Goal: Information Seeking & Learning: Find contact information

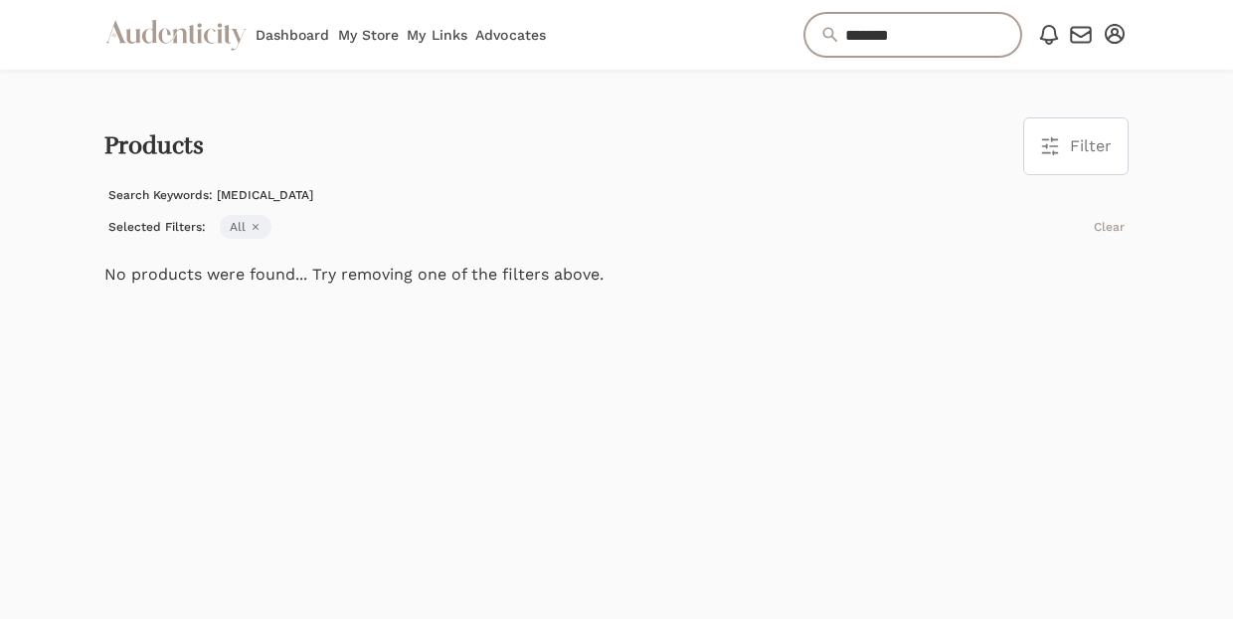
drag, startPoint x: 865, startPoint y: 36, endPoint x: 759, endPoint y: 33, distance: 106.5
click at [805, 33] on input "*******" at bounding box center [913, 35] width 217 height 44
type input "*****"
click at [504, 29] on link "Advocates" at bounding box center [510, 35] width 71 height 70
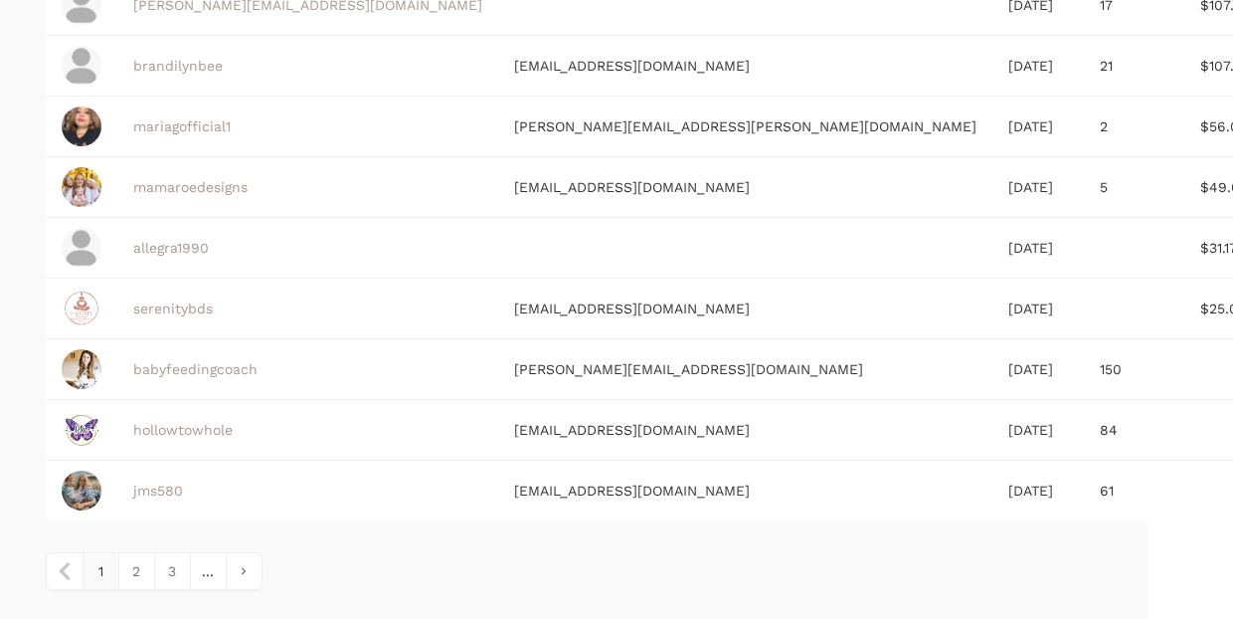
scroll to position [675, 0]
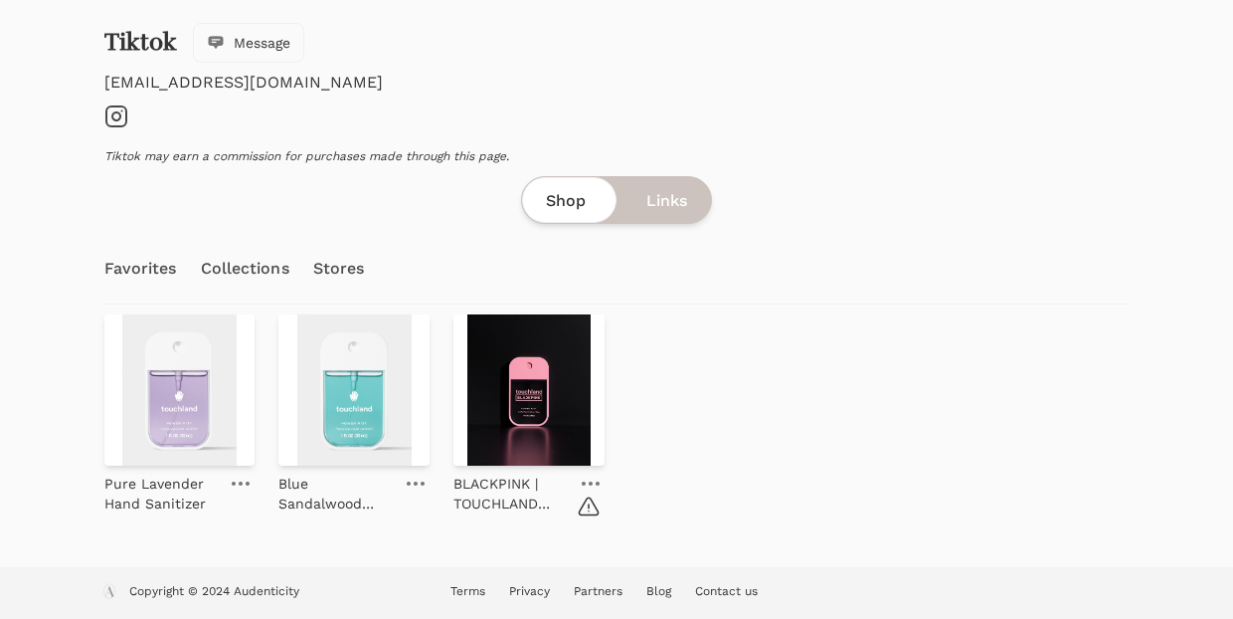
scroll to position [114, 0]
click at [347, 274] on link "Stores" at bounding box center [339, 269] width 52 height 70
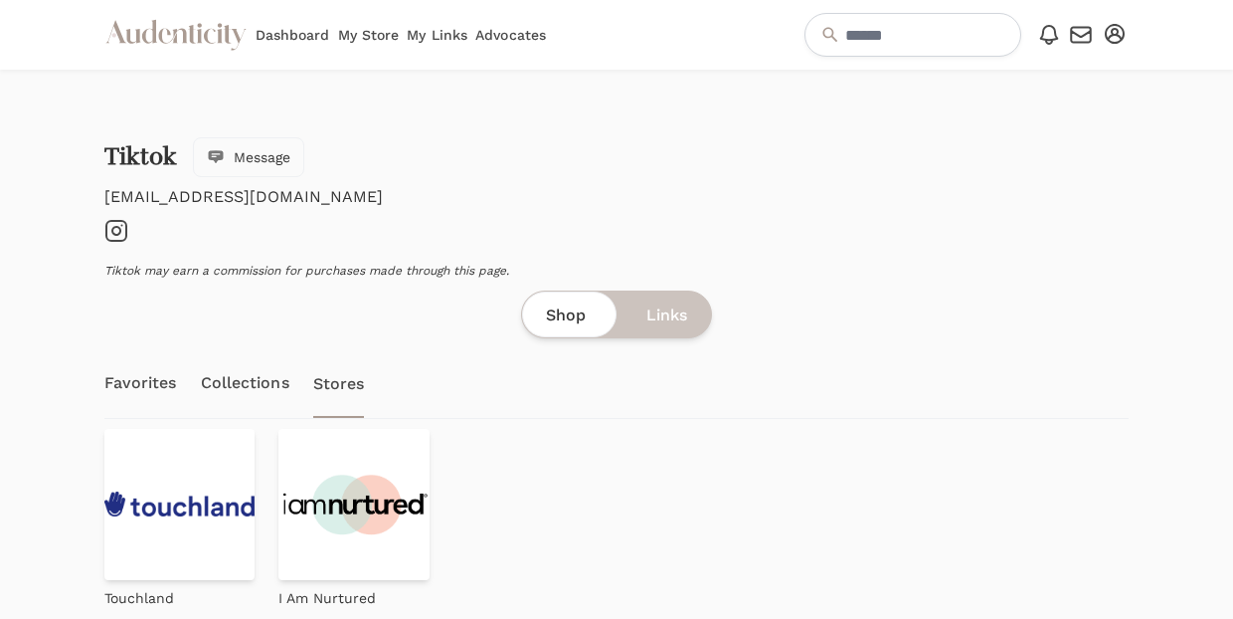
click at [123, 231] on icon "Instagram" at bounding box center [116, 231] width 24 height 24
click at [1088, 45] on icon "button" at bounding box center [1081, 35] width 24 height 24
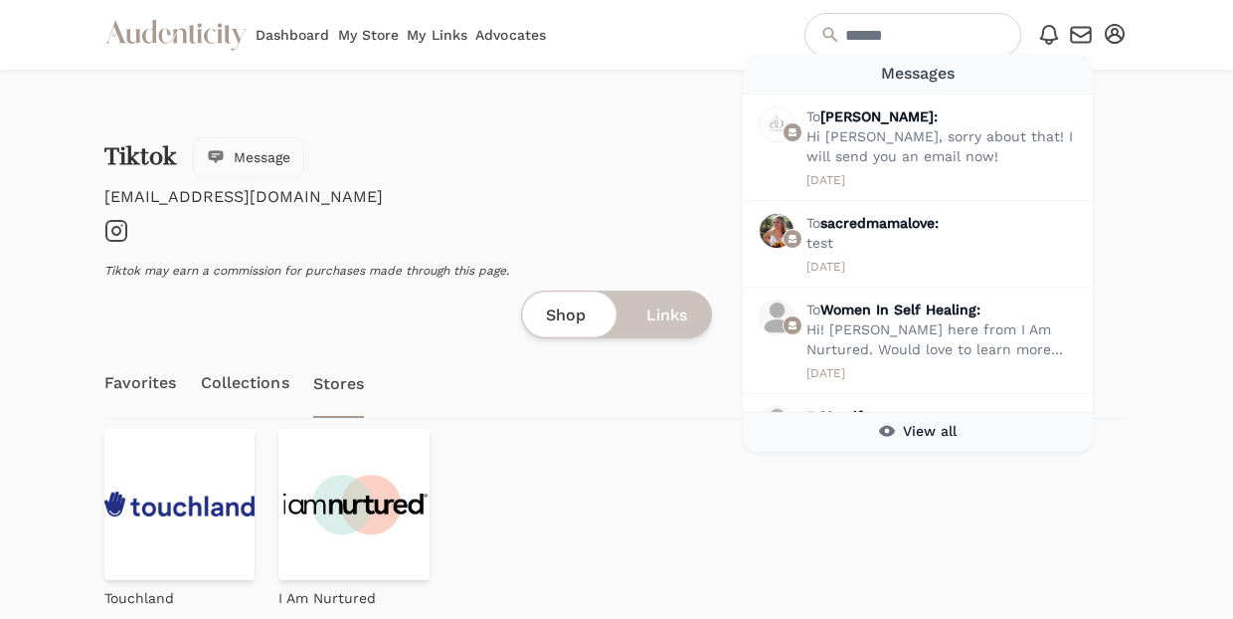
click at [1181, 191] on div at bounding box center [1189, 363] width 89 height 586
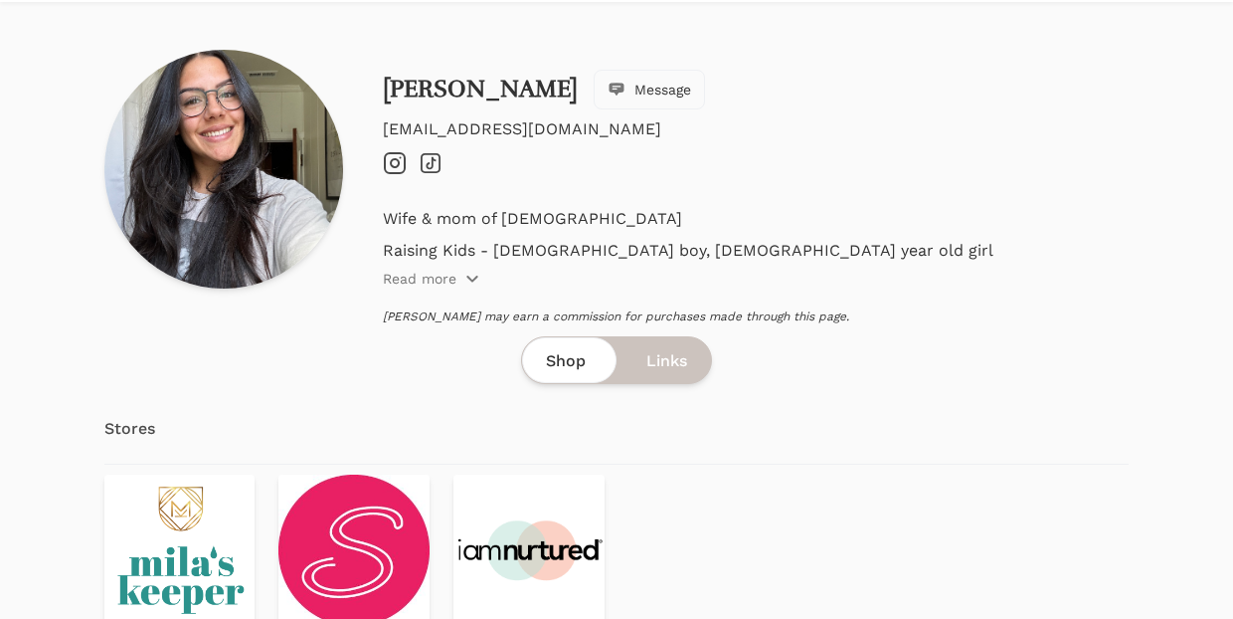
scroll to position [17, 0]
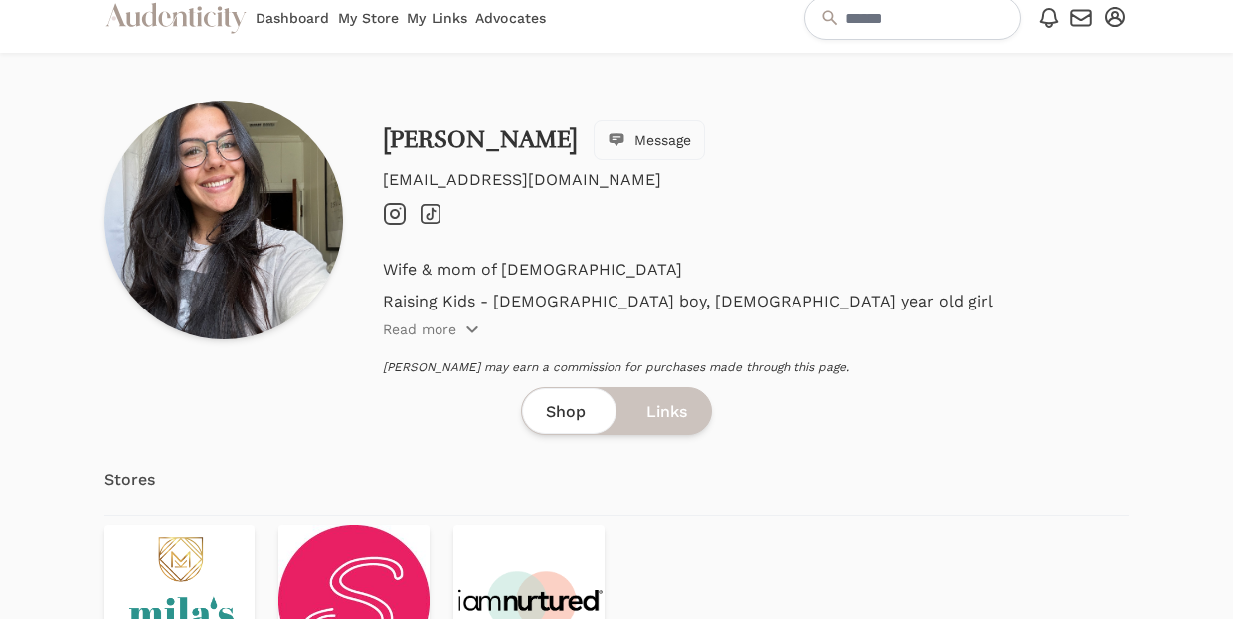
click at [398, 216] on icon at bounding box center [395, 214] width 8 height 8
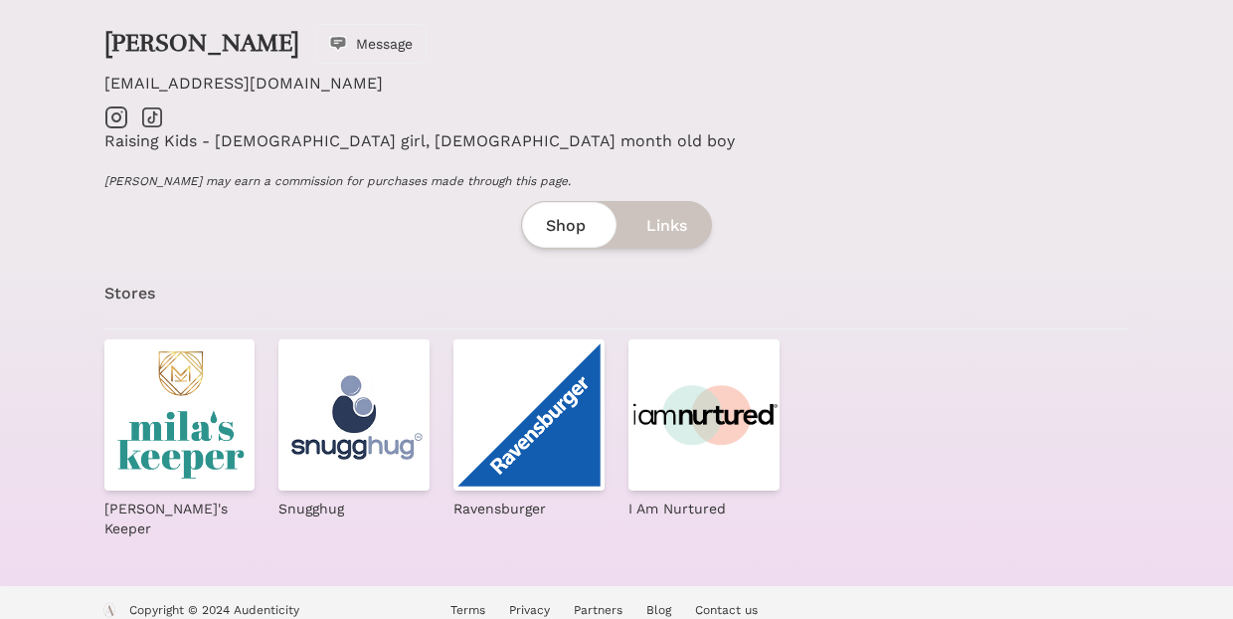
scroll to position [112, 0]
click at [111, 122] on icon "Instagram" at bounding box center [116, 118] width 24 height 24
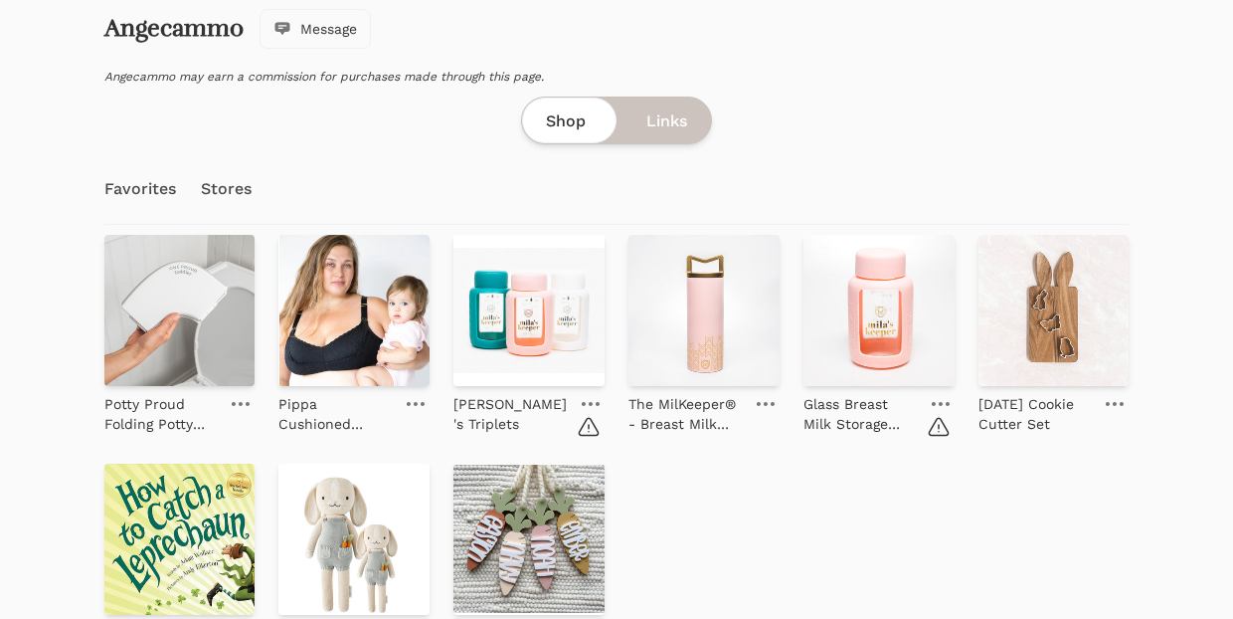
scroll to position [122, 0]
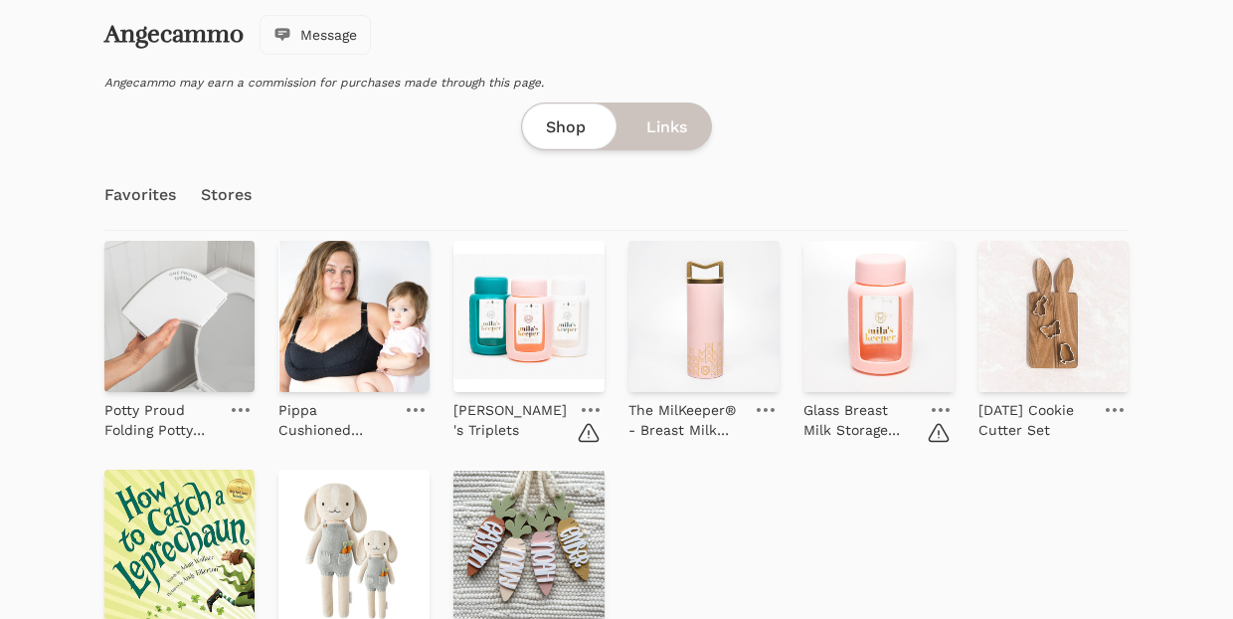
click at [242, 195] on link "Stores" at bounding box center [227, 195] width 52 height 70
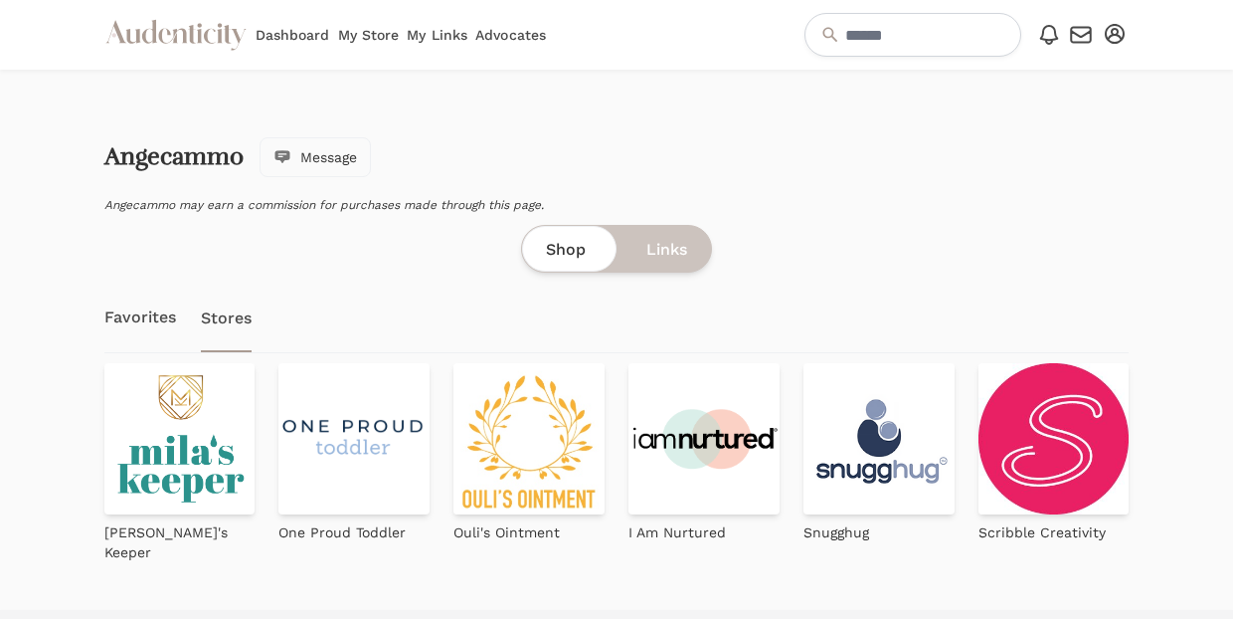
click at [319, 155] on span "Message" at bounding box center [328, 157] width 57 height 20
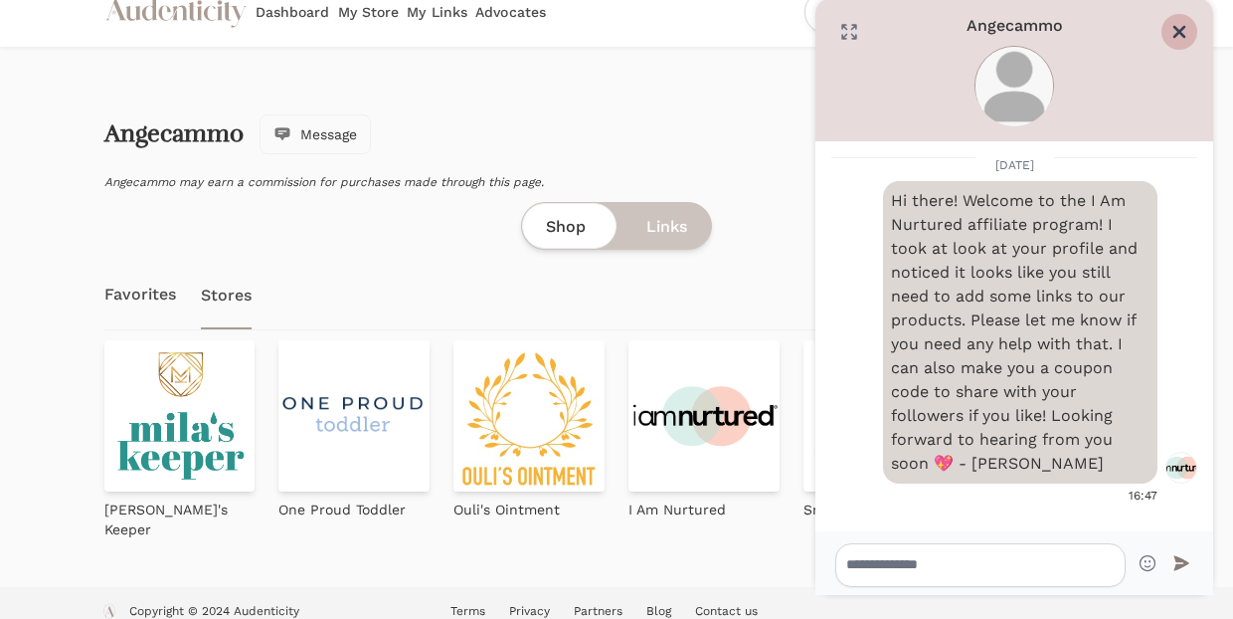
click at [1184, 24] on icon "Close" at bounding box center [1180, 32] width 20 height 20
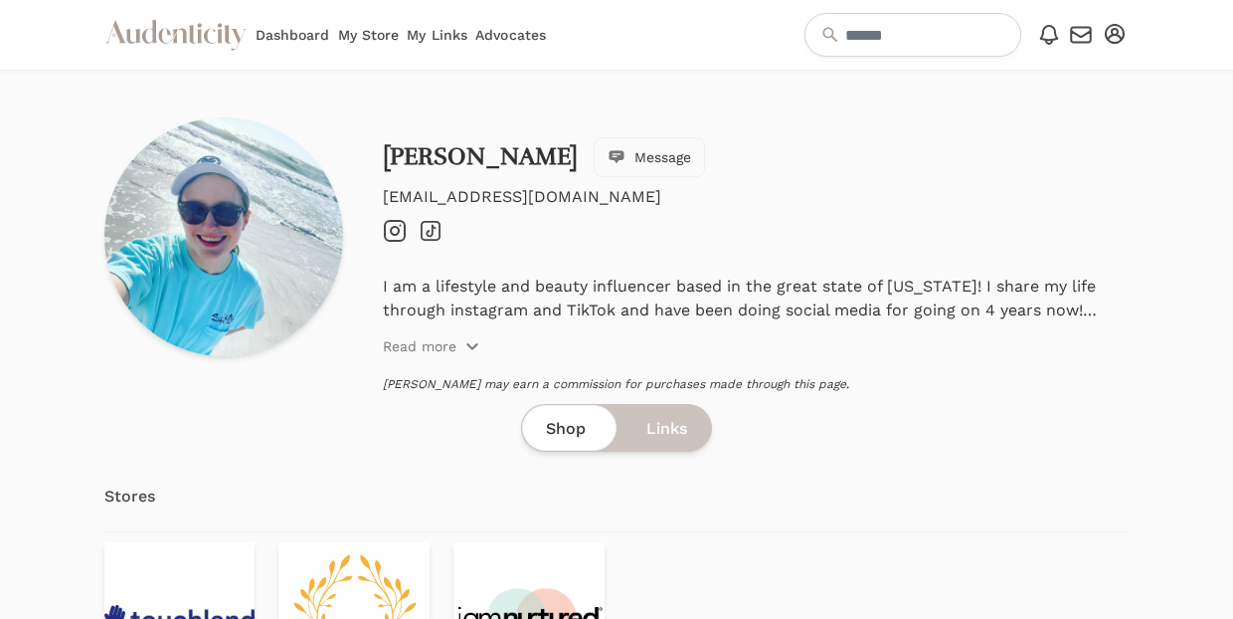
click at [391, 226] on icon "Instagram" at bounding box center [395, 231] width 24 height 24
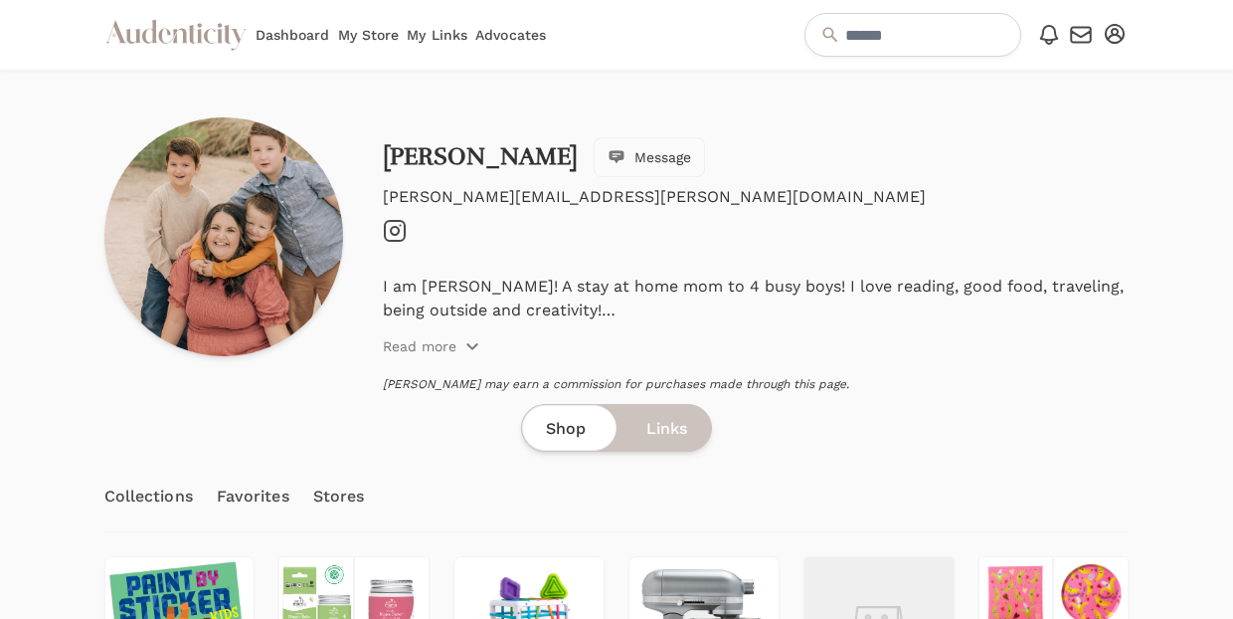
click at [396, 232] on icon "Instagram" at bounding box center [395, 231] width 24 height 24
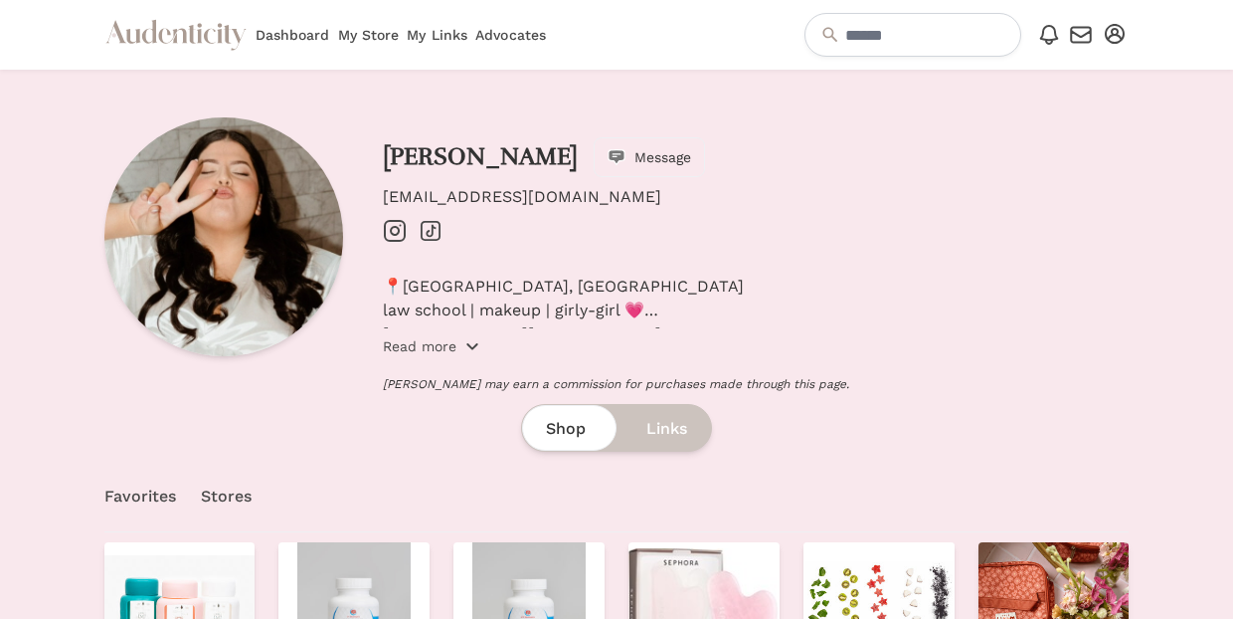
click at [465, 344] on icon "button" at bounding box center [473, 346] width 16 height 16
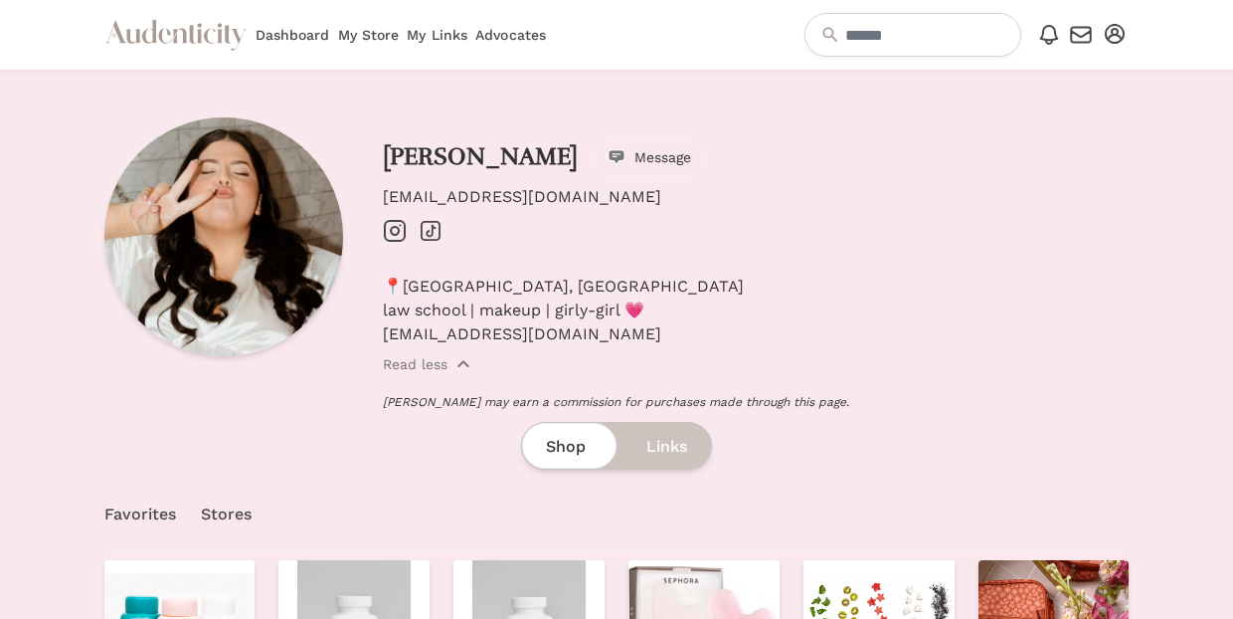
click at [390, 225] on icon "Instagram" at bounding box center [395, 231] width 24 height 24
click at [635, 151] on span "Message" at bounding box center [663, 157] width 57 height 20
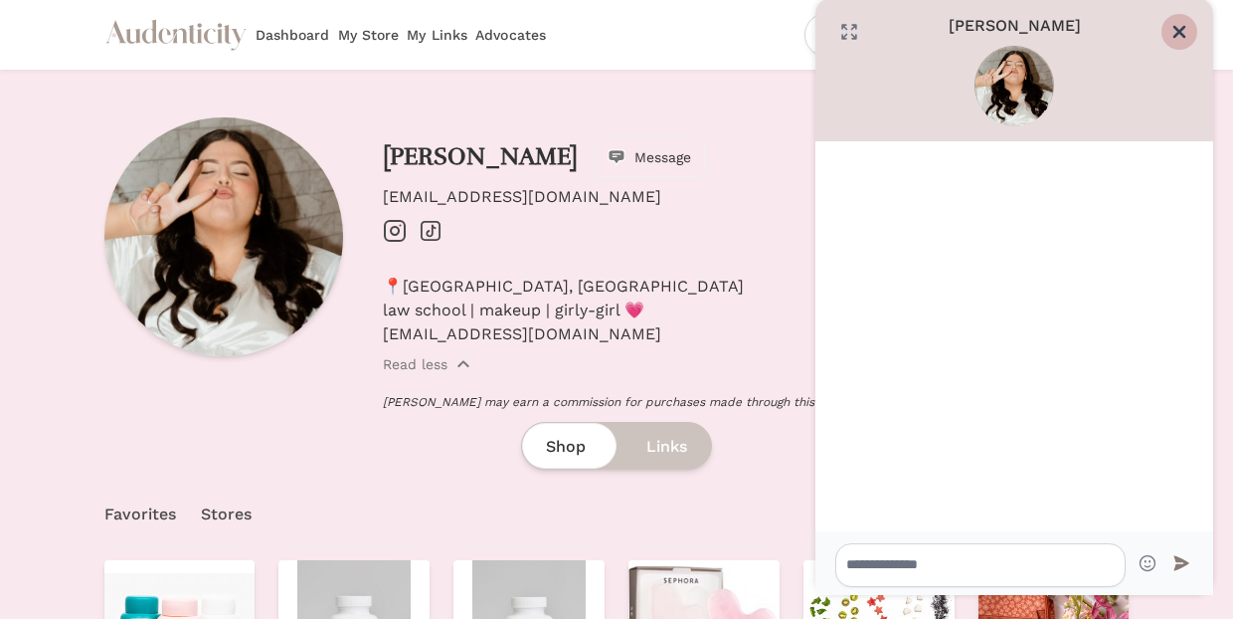
click at [1185, 31] on icon "Close" at bounding box center [1180, 32] width 20 height 20
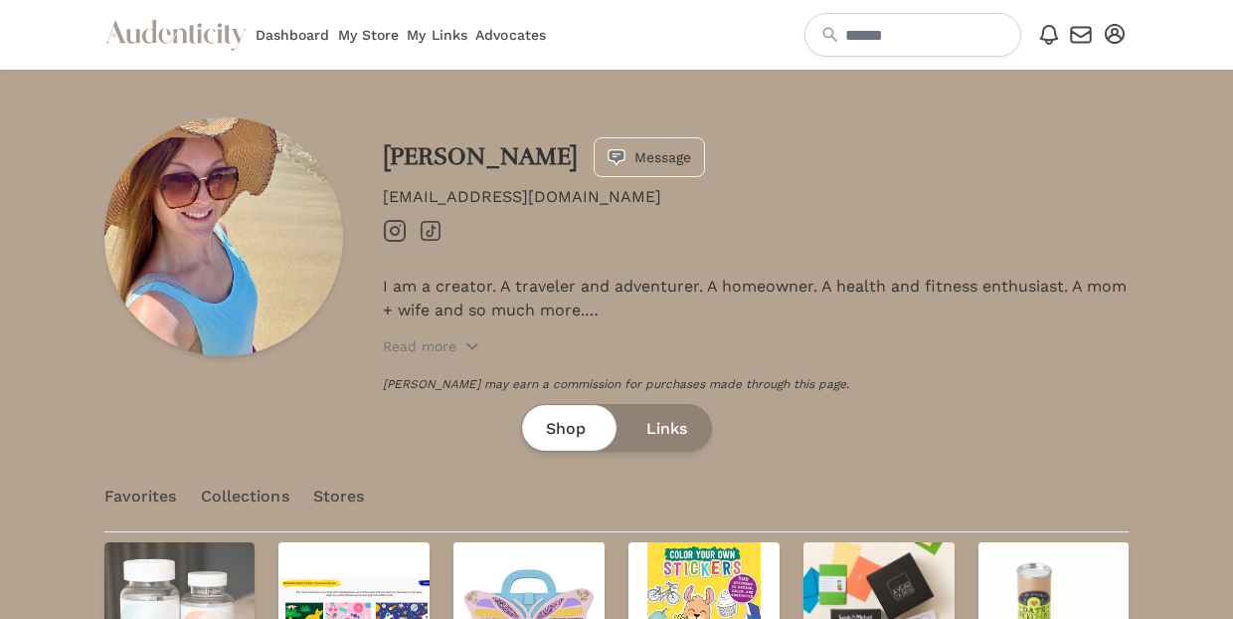
click at [400, 233] on icon "Instagram" at bounding box center [395, 231] width 24 height 24
click at [635, 164] on span "Message" at bounding box center [663, 157] width 57 height 20
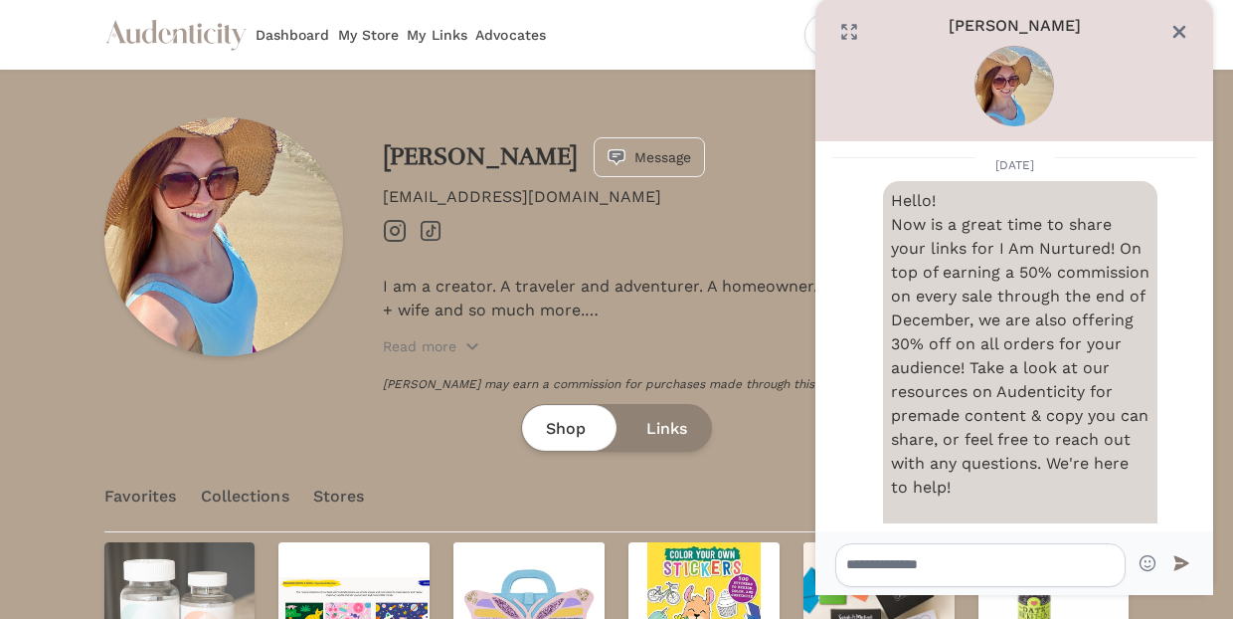
scroll to position [99, 0]
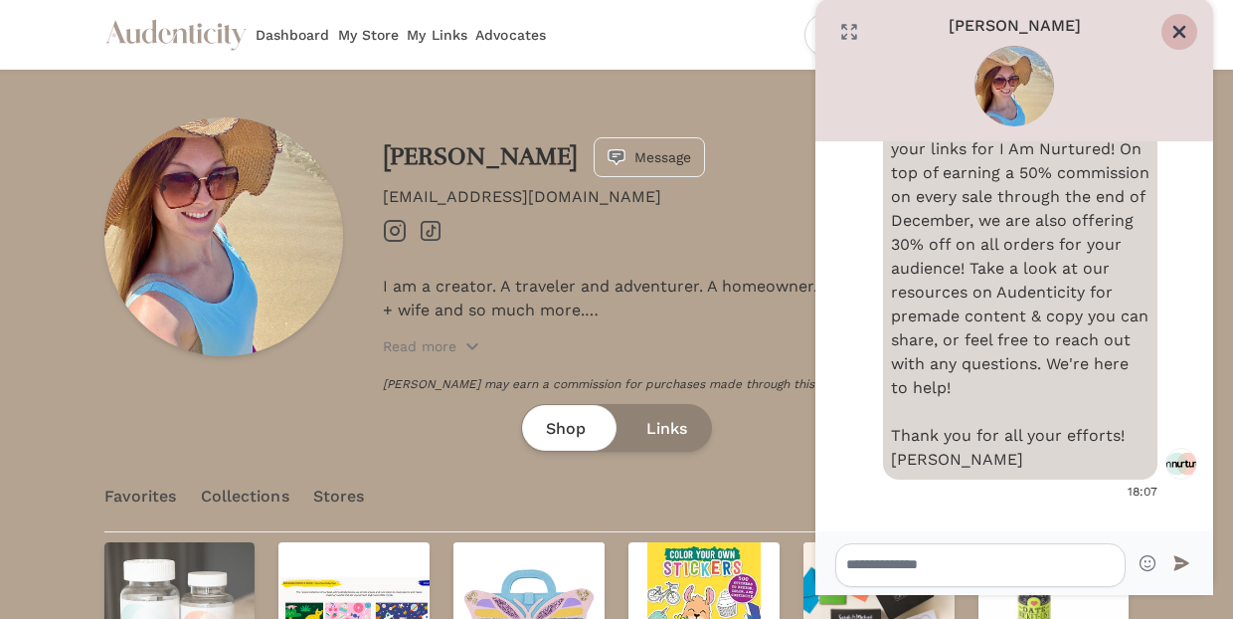
click at [1194, 27] on button "Close" at bounding box center [1180, 32] width 36 height 36
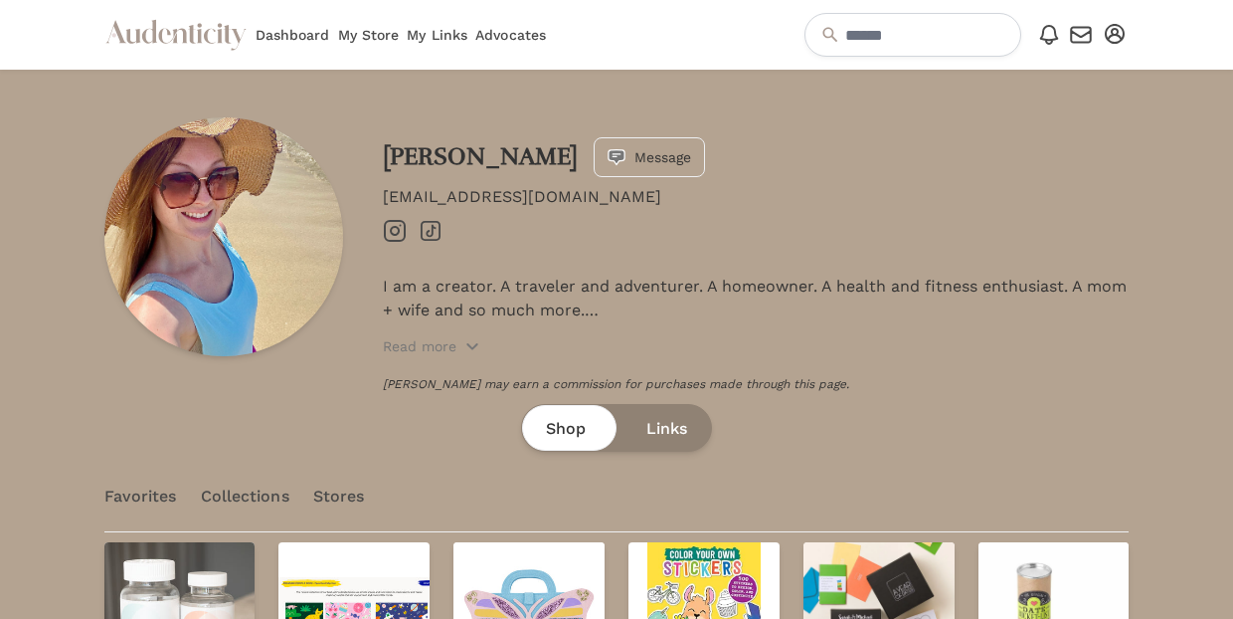
click at [432, 233] on icon at bounding box center [431, 231] width 20 height 20
click at [329, 501] on link "Stores" at bounding box center [339, 497] width 52 height 70
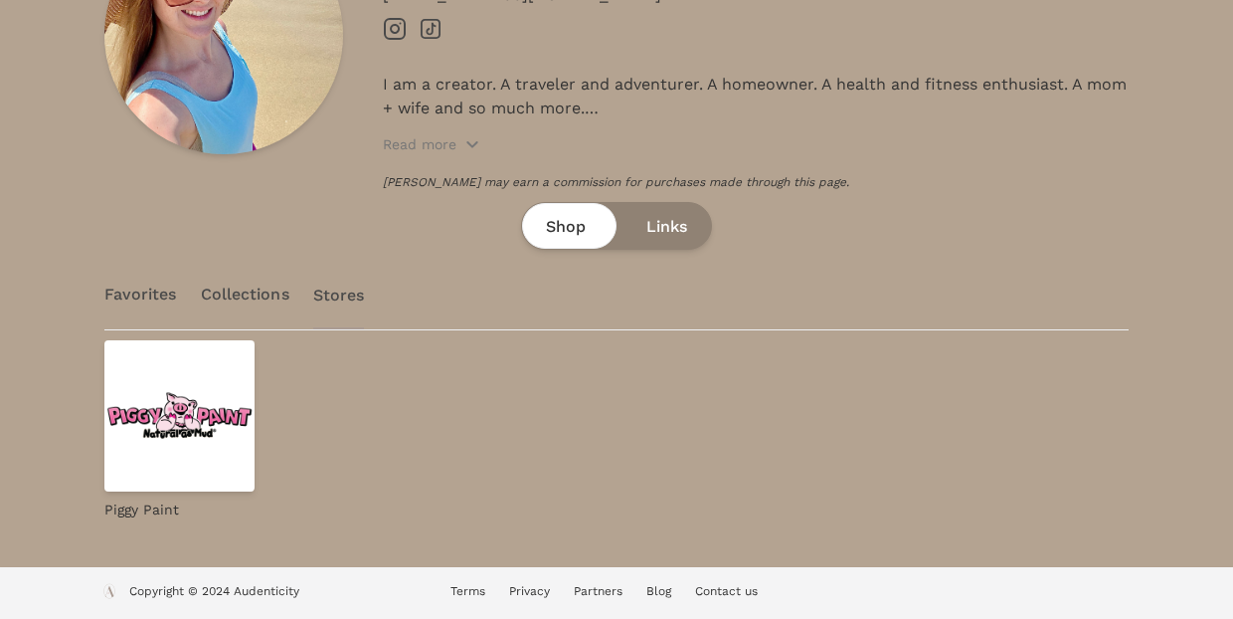
scroll to position [202, 0]
click at [340, 295] on link "Stores" at bounding box center [339, 295] width 52 height 70
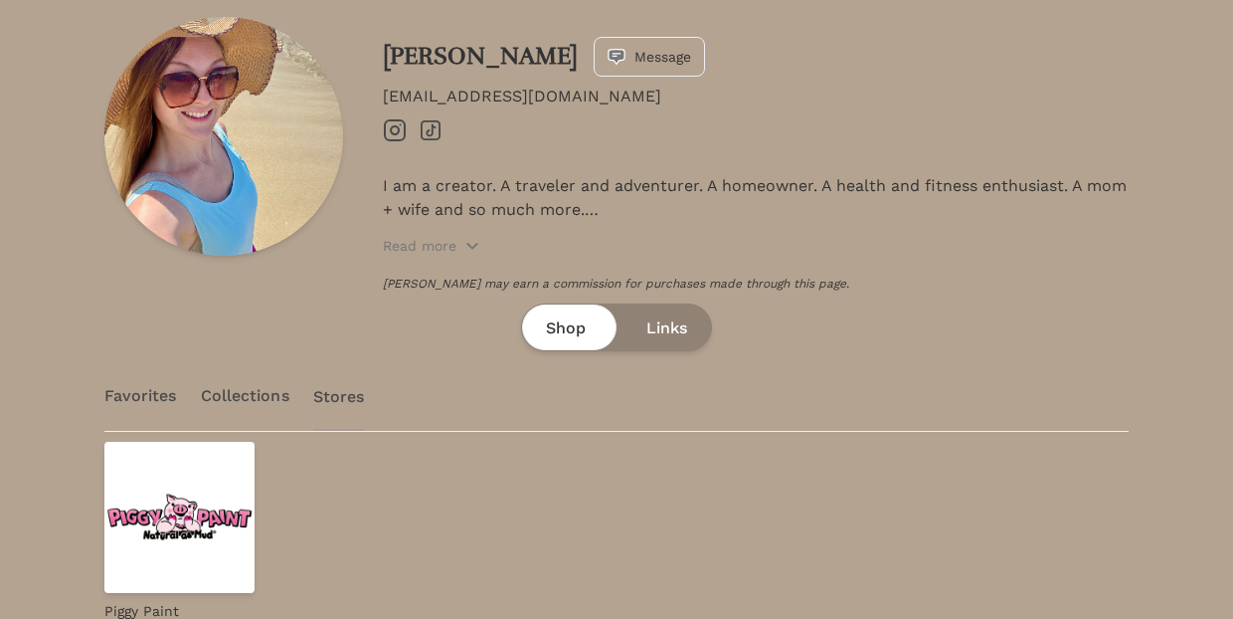
scroll to position [113, 0]
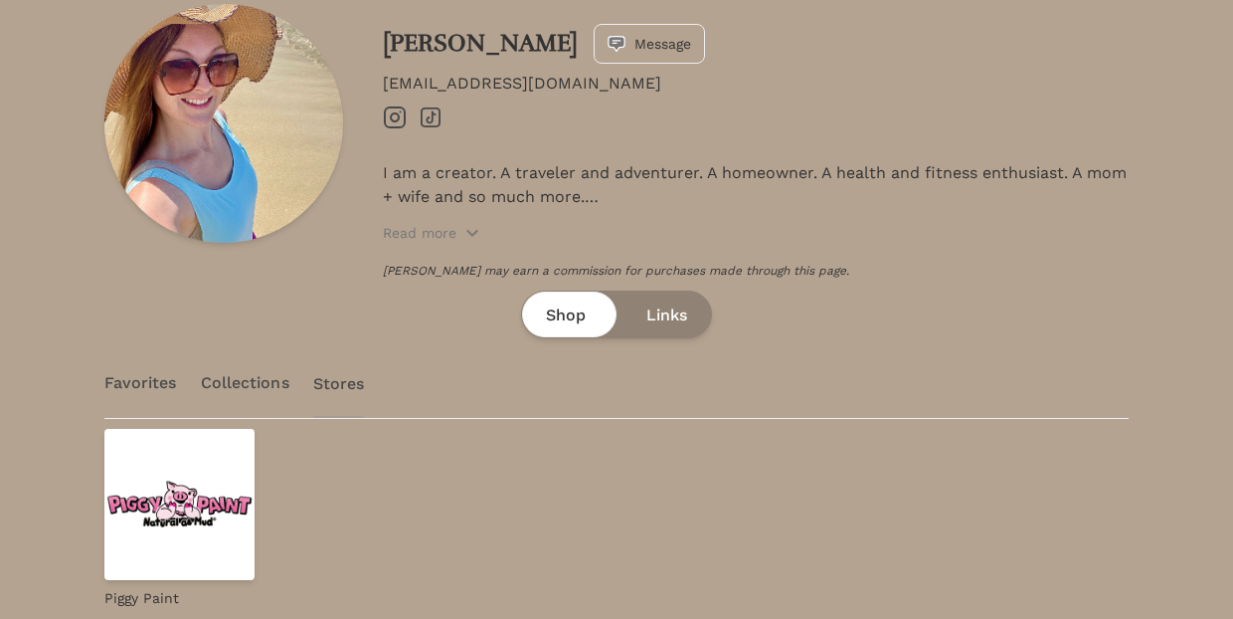
click at [243, 383] on link "Collections" at bounding box center [245, 383] width 89 height 70
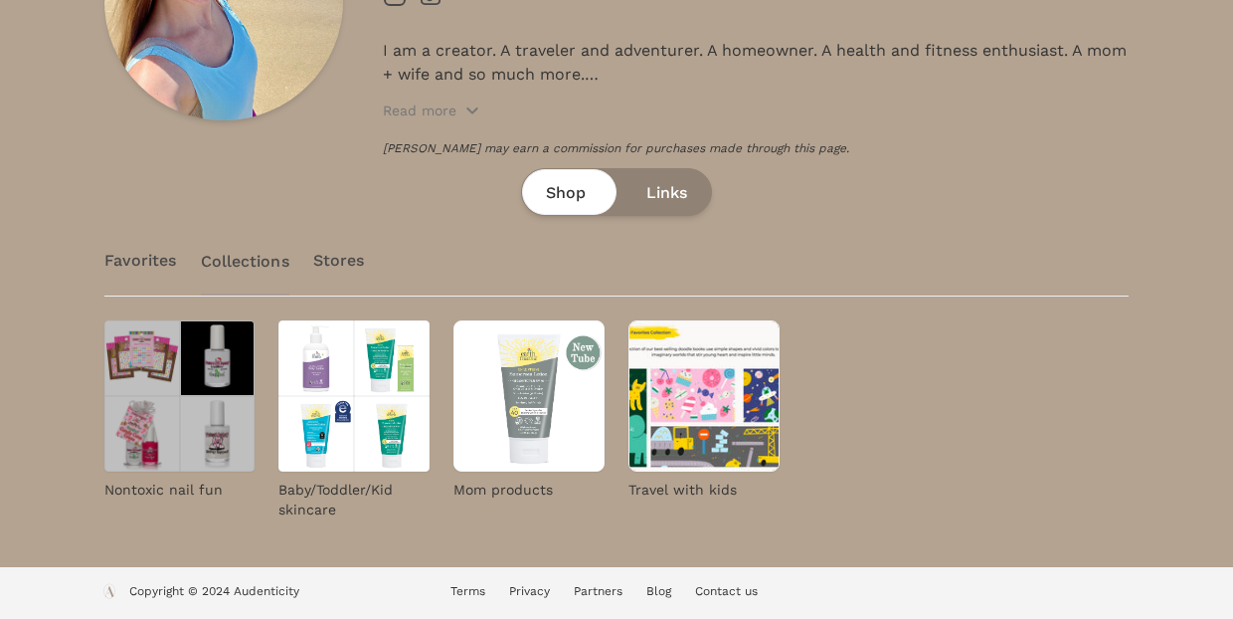
scroll to position [236, 0]
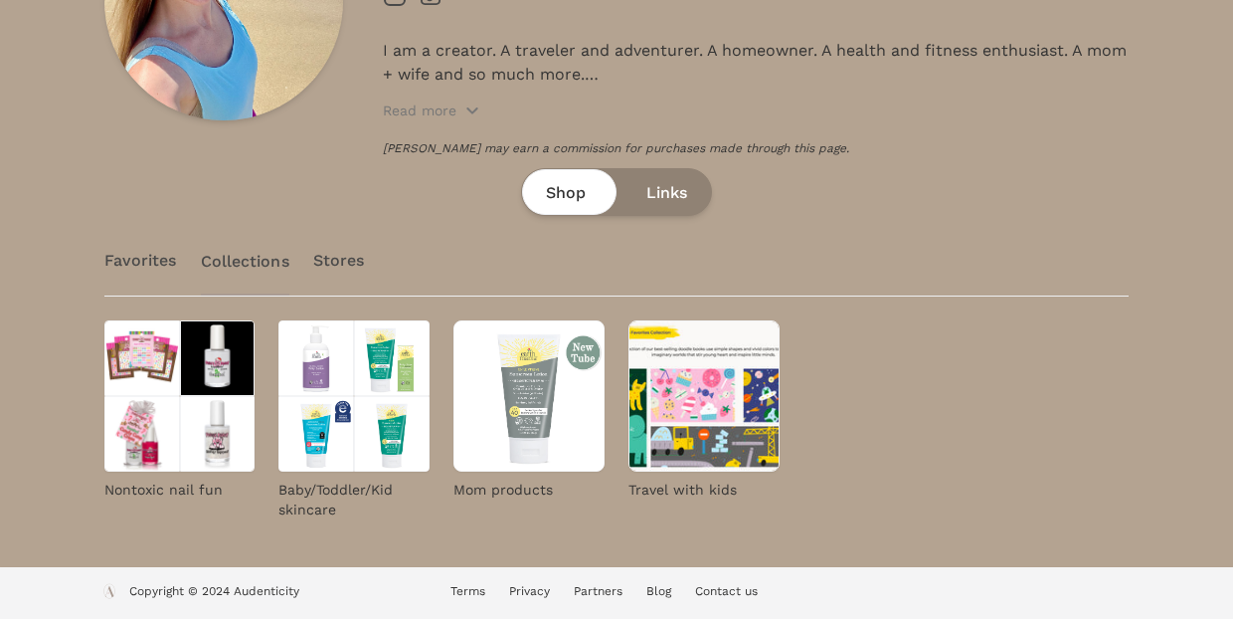
click at [163, 264] on link "Favorites" at bounding box center [140, 261] width 73 height 70
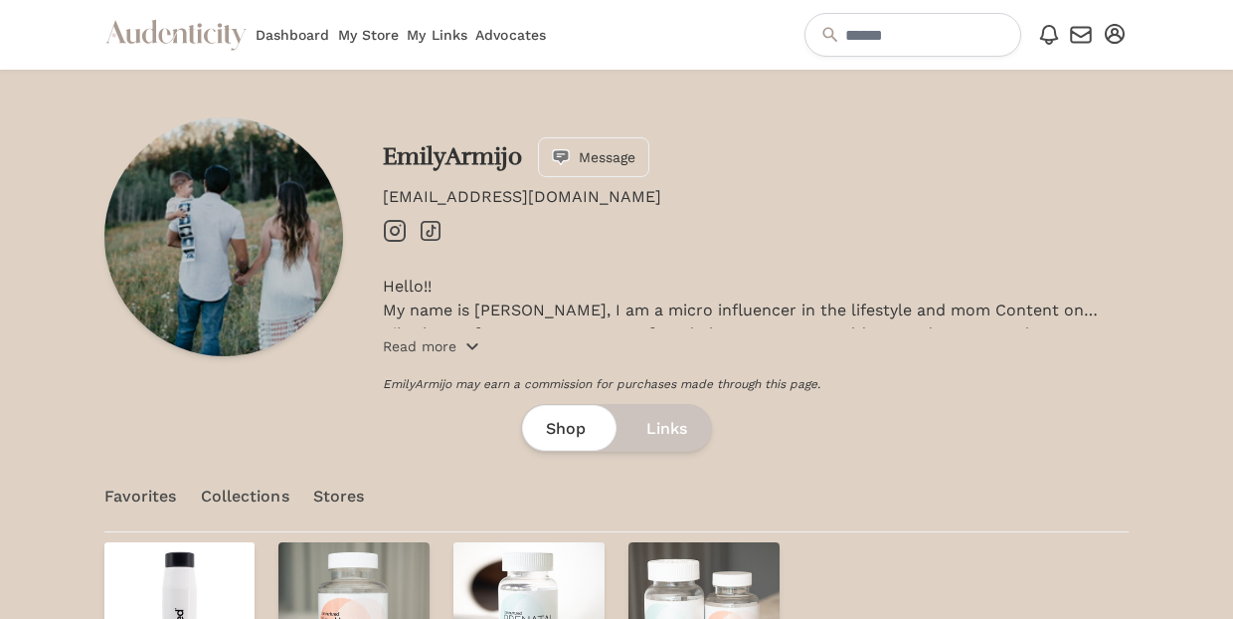
click at [473, 346] on icon "button" at bounding box center [472, 346] width 9 height 5
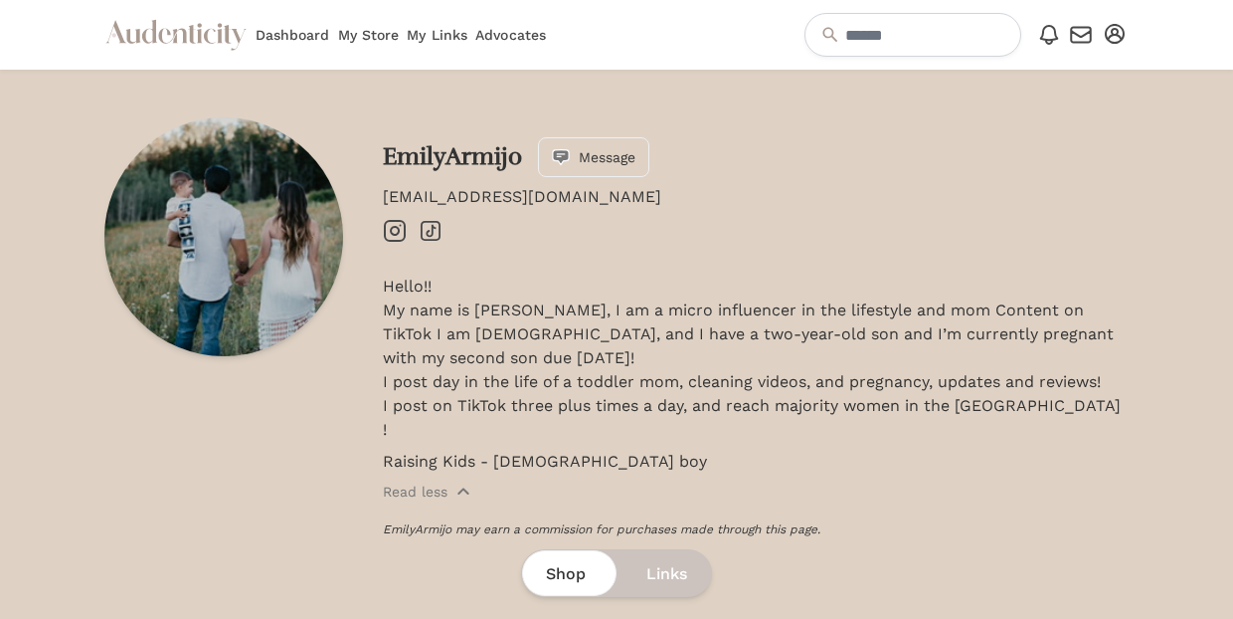
click at [401, 231] on icon "Instagram" at bounding box center [395, 231] width 24 height 24
click at [400, 229] on icon "Instagram" at bounding box center [395, 231] width 24 height 24
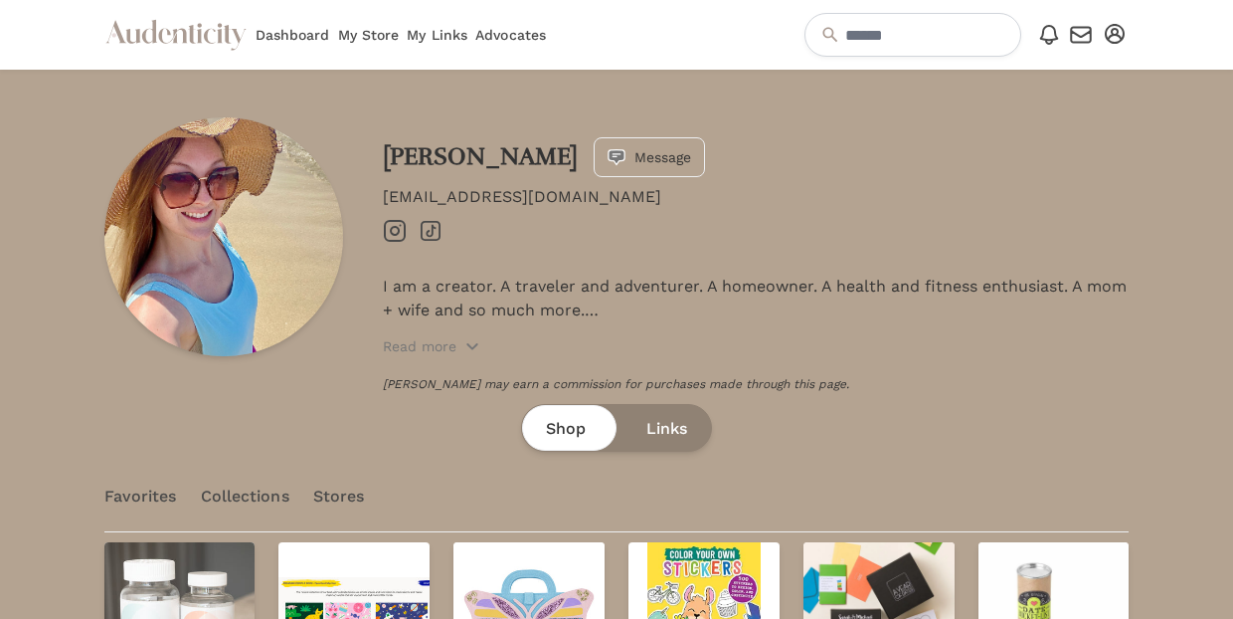
click at [401, 231] on icon "Instagram" at bounding box center [395, 231] width 24 height 24
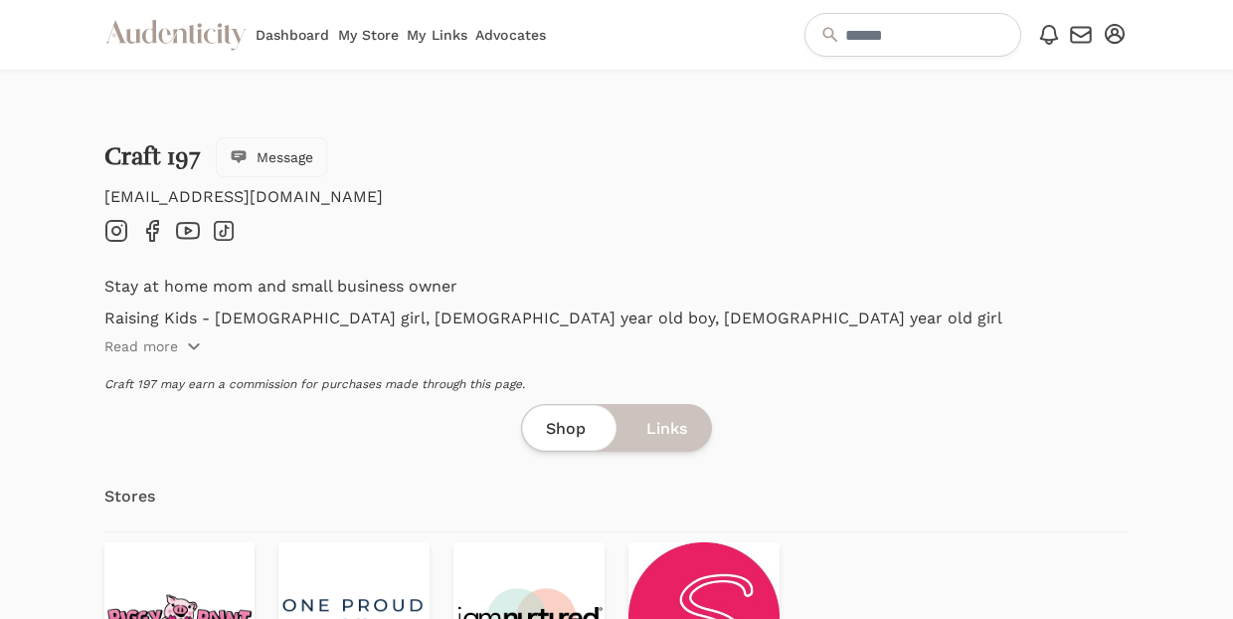
click at [121, 234] on icon "Instagram" at bounding box center [116, 231] width 24 height 24
click at [281, 155] on span "Message" at bounding box center [285, 157] width 57 height 20
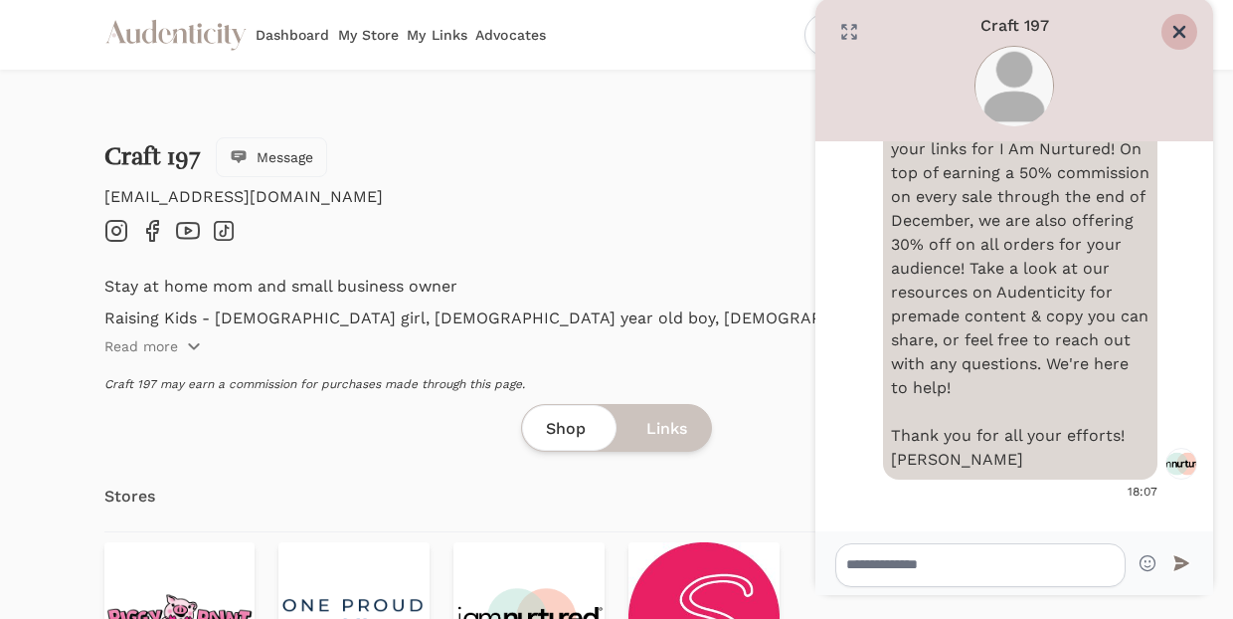
scroll to position [621, 0]
click at [1184, 31] on icon "Close" at bounding box center [1180, 32] width 20 height 20
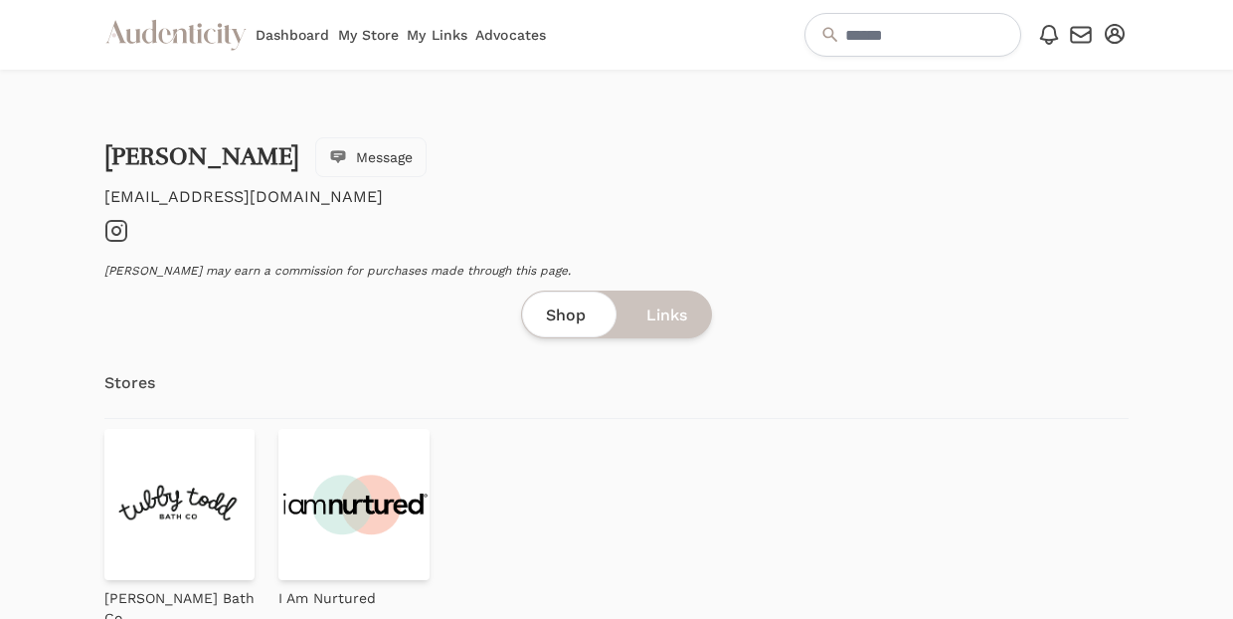
click at [120, 229] on icon at bounding box center [116, 231] width 8 height 8
click at [356, 151] on span "Message" at bounding box center [384, 157] width 57 height 20
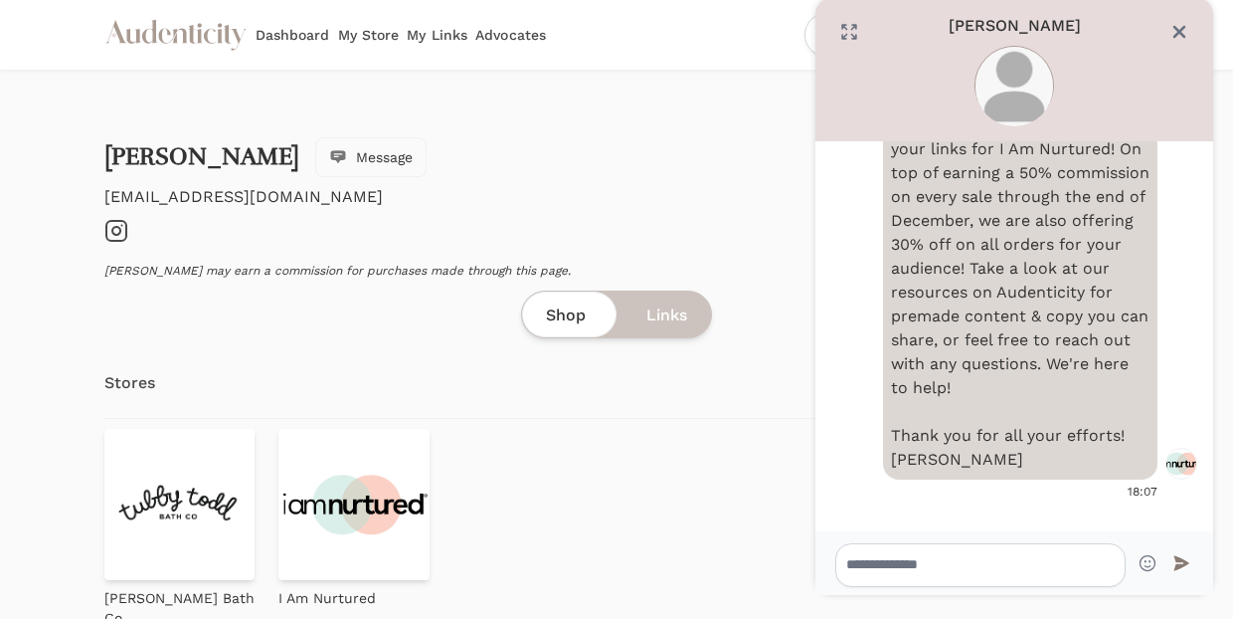
scroll to position [621, 0]
click at [1184, 31] on icon "Close" at bounding box center [1180, 32] width 20 height 20
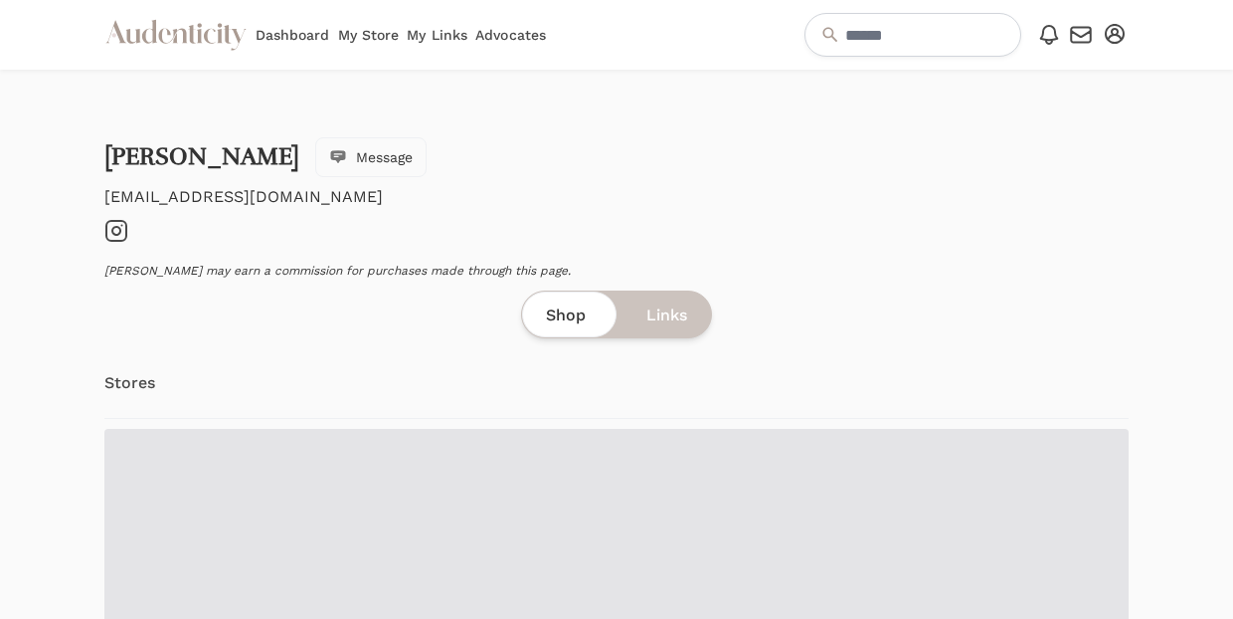
click at [118, 229] on icon at bounding box center [116, 231] width 8 height 8
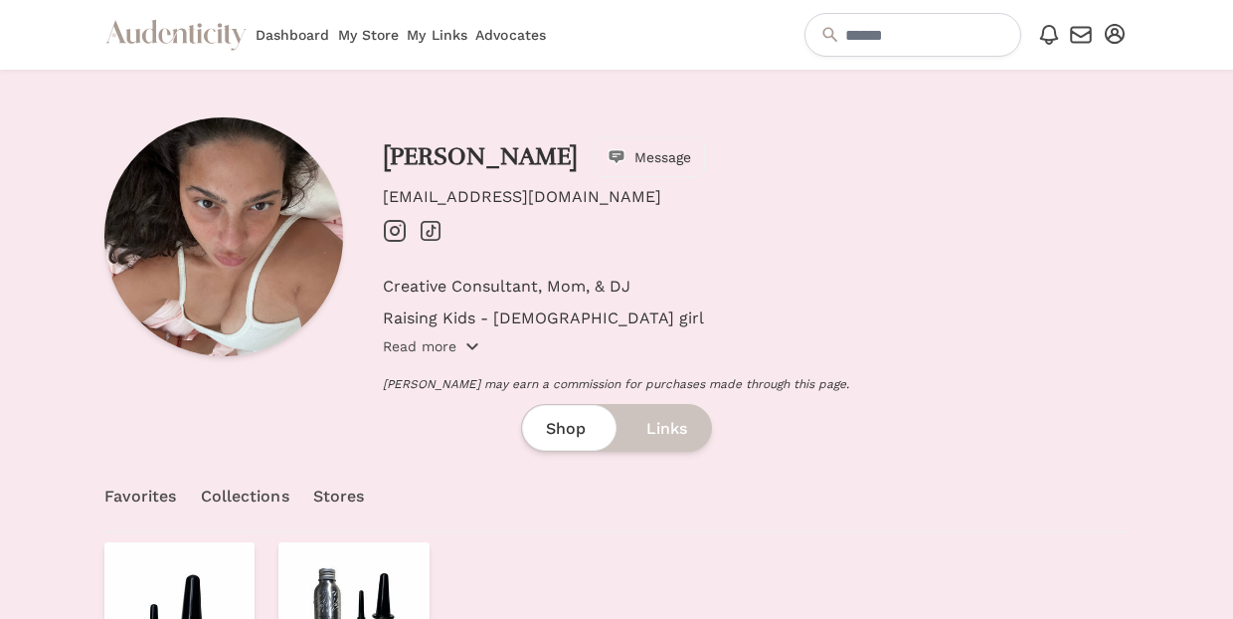
click at [456, 353] on p "Read more" at bounding box center [420, 346] width 74 height 20
click at [402, 237] on icon "Instagram" at bounding box center [395, 231] width 24 height 24
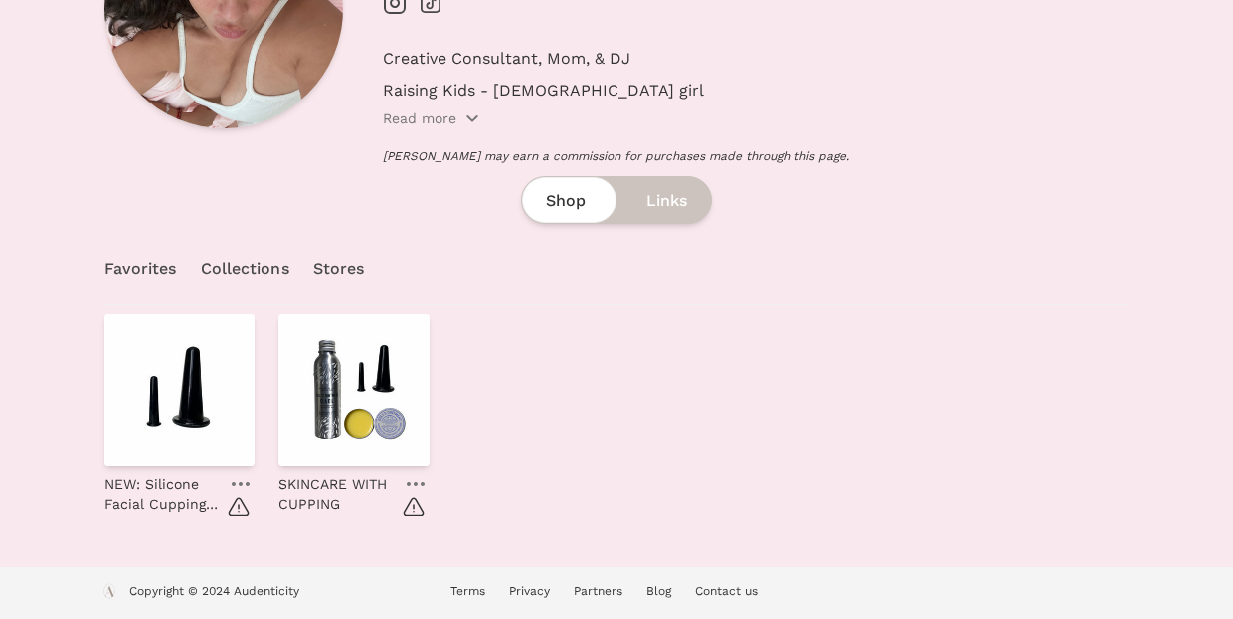
scroll to position [228, 0]
click at [351, 267] on link "Stores" at bounding box center [339, 269] width 52 height 70
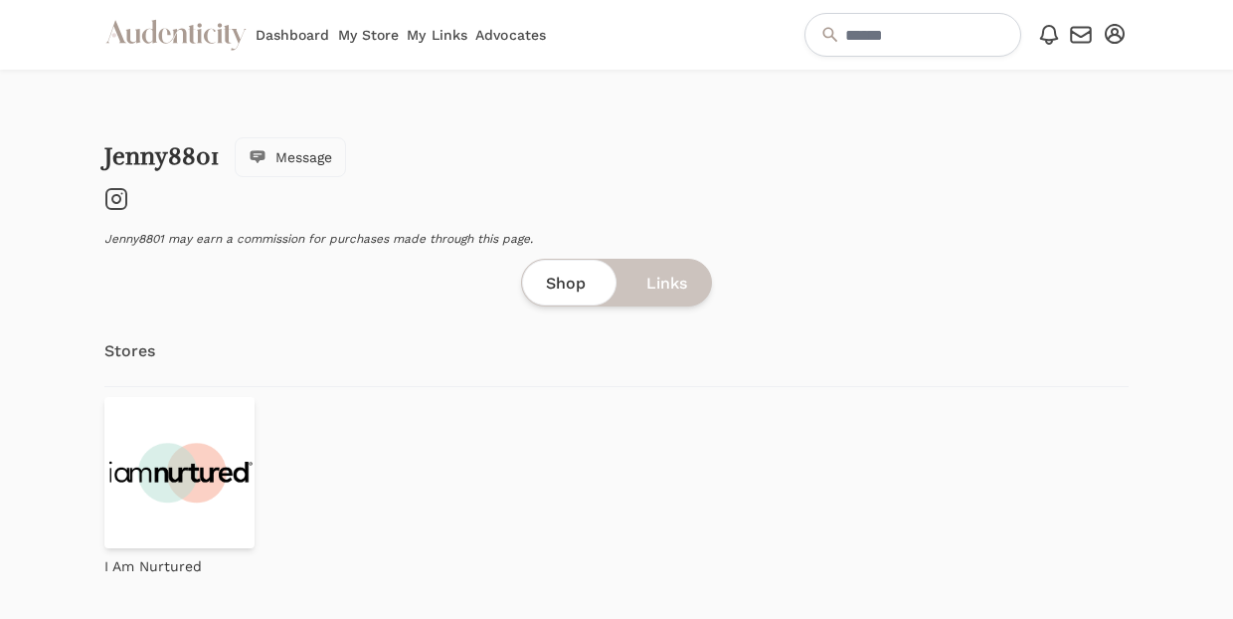
click at [115, 199] on icon "Instagram" at bounding box center [116, 199] width 24 height 24
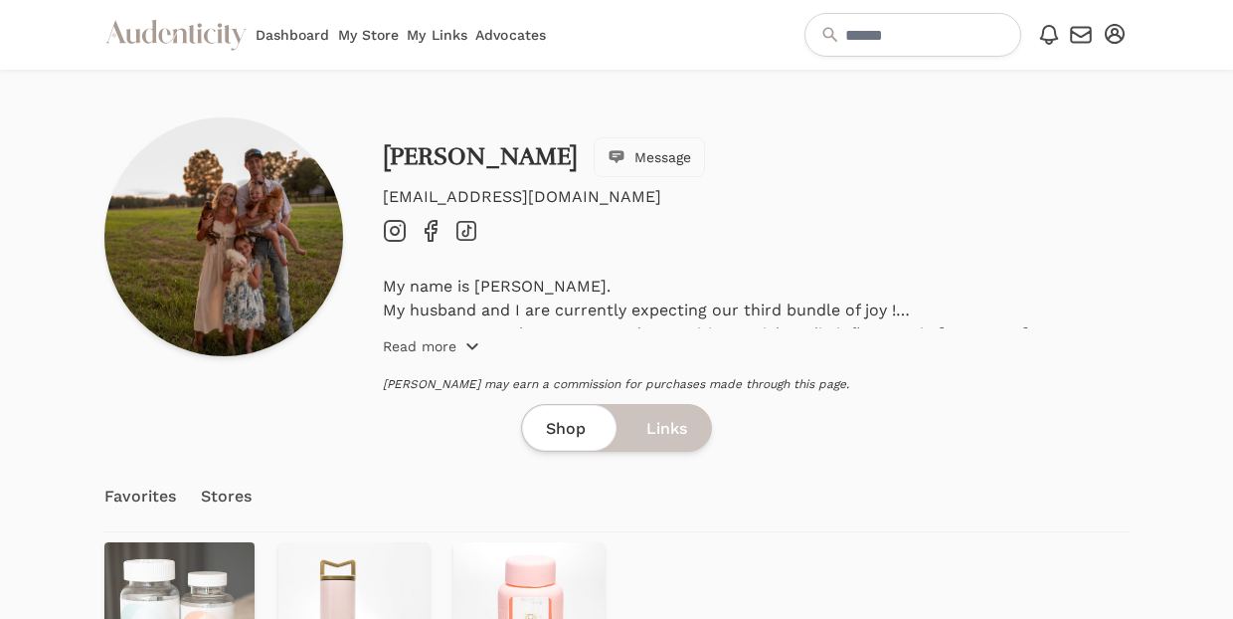
click at [471, 345] on icon "button" at bounding box center [473, 346] width 16 height 16
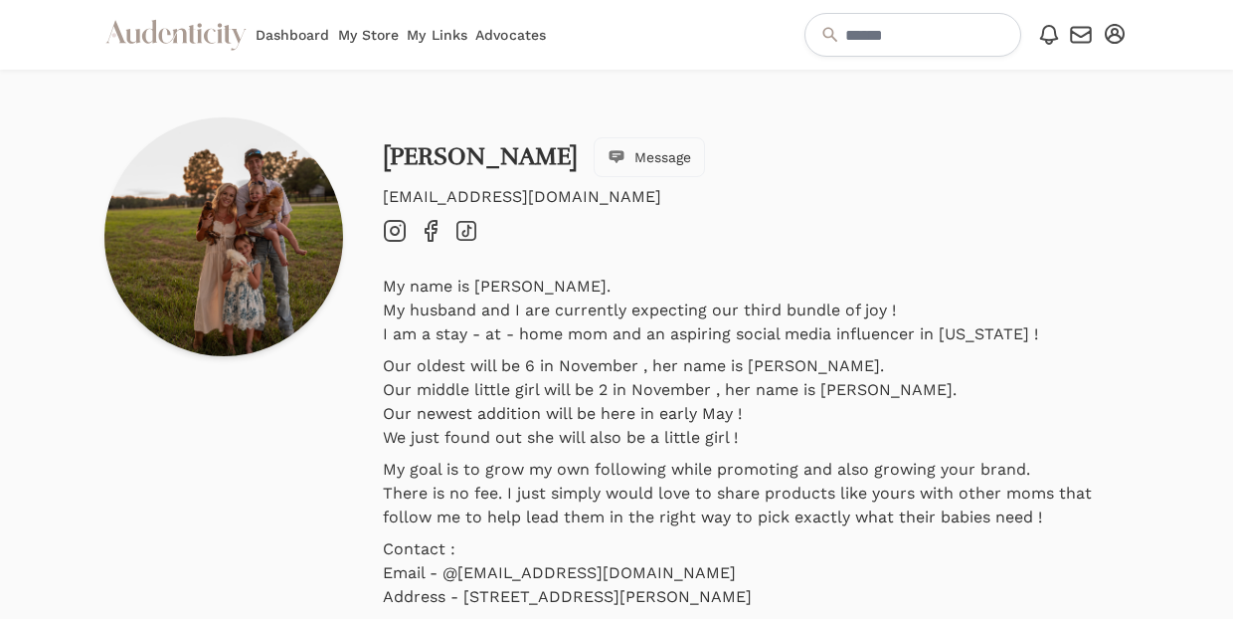
click at [391, 231] on icon at bounding box center [395, 231] width 8 height 8
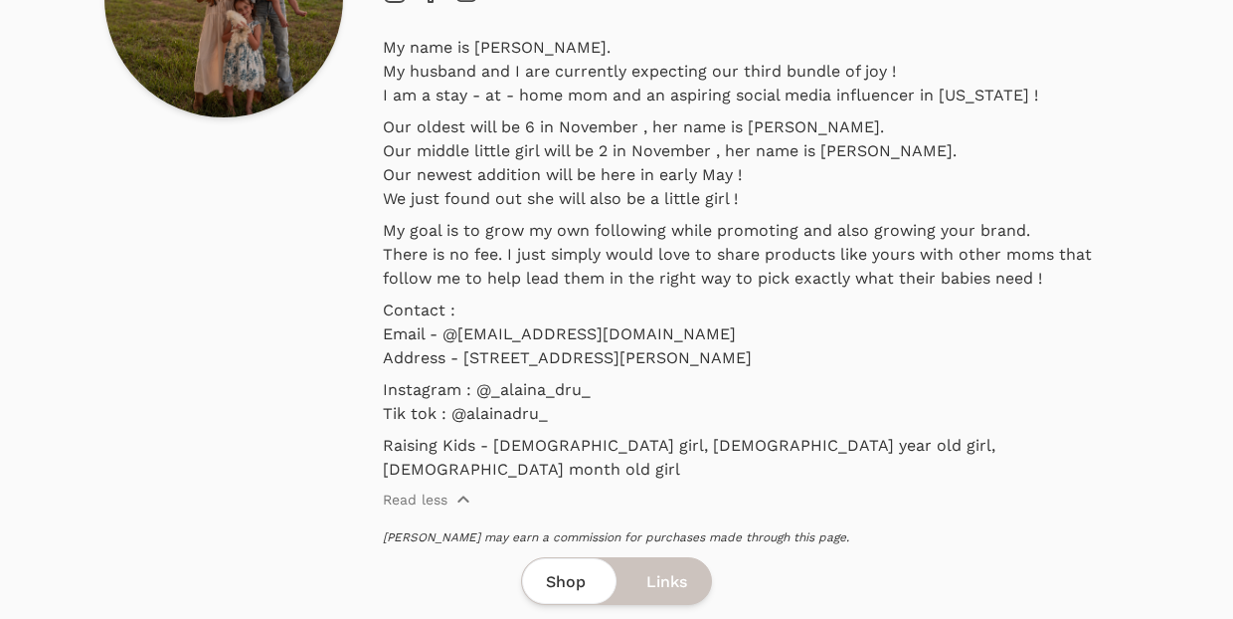
scroll to position [245, 0]
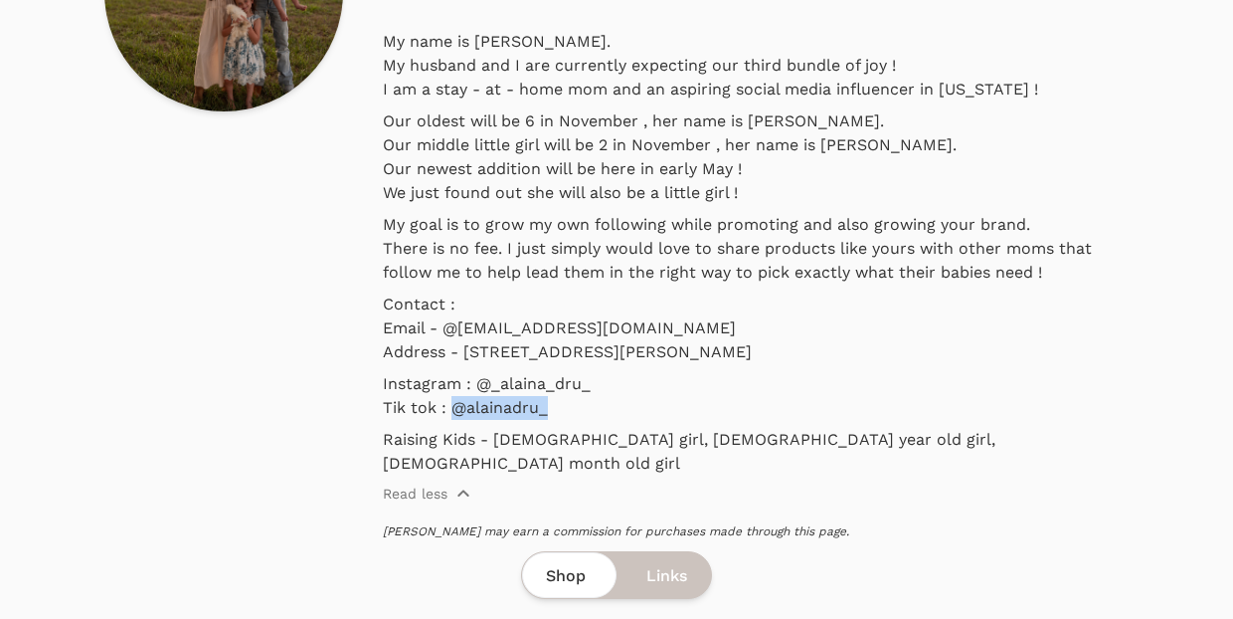
drag, startPoint x: 571, startPoint y: 409, endPoint x: 453, endPoint y: 409, distance: 118.4
click at [453, 409] on p "Instagram : @_alaina_dru_ Tik tok : @alainadru_" at bounding box center [756, 396] width 747 height 48
copy p "@alainadru_"
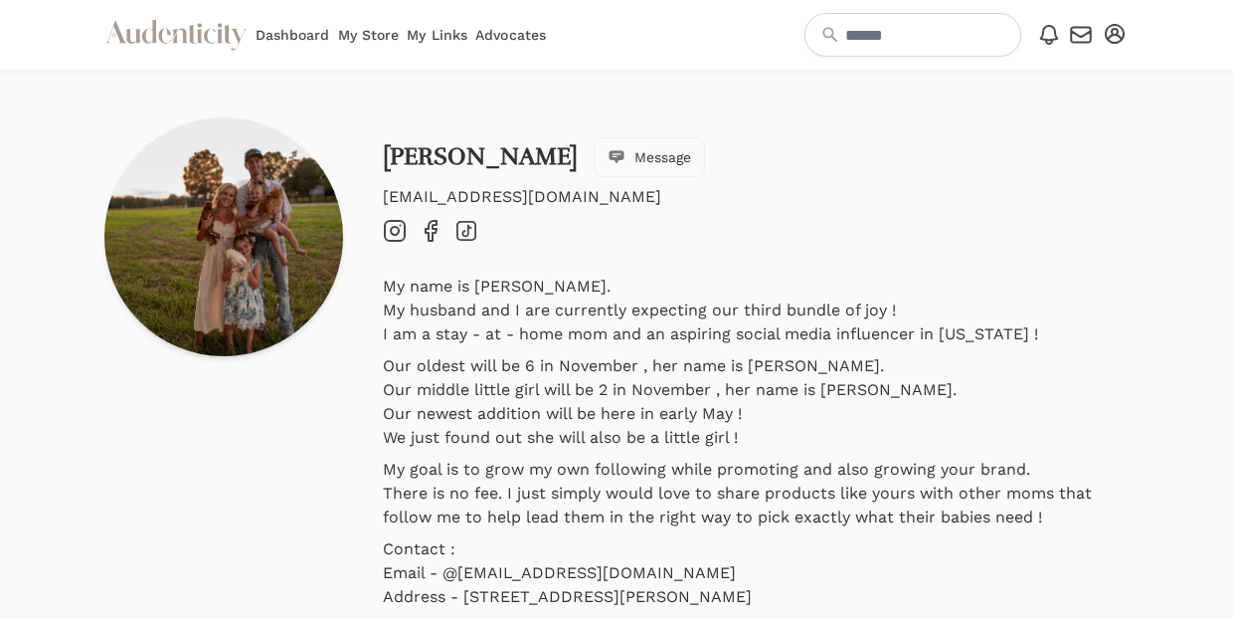
scroll to position [0, 0]
click at [635, 163] on span "Message" at bounding box center [663, 157] width 57 height 20
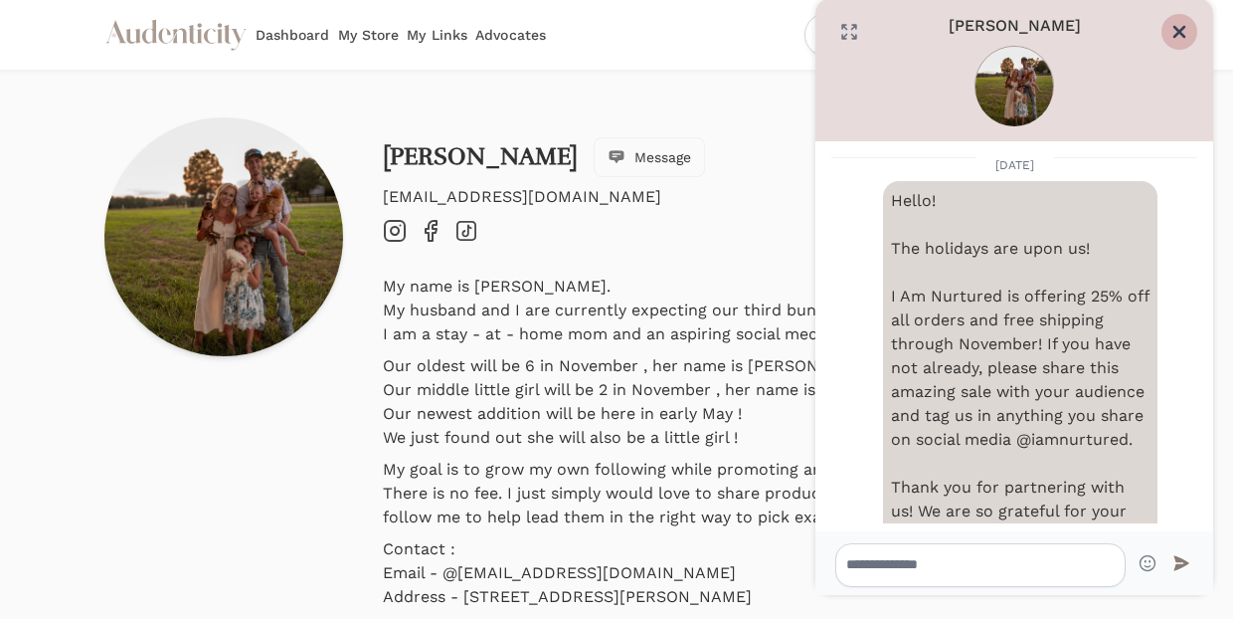
click at [1181, 32] on icon "Close" at bounding box center [1180, 32] width 10 height 10
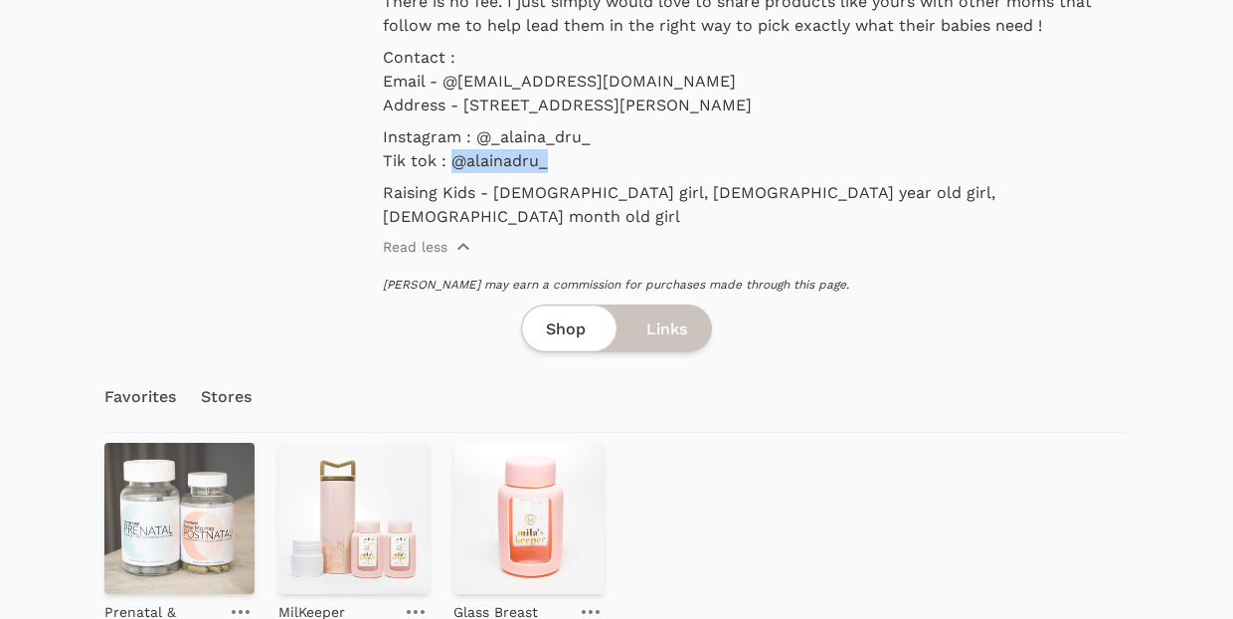
scroll to position [426, 0]
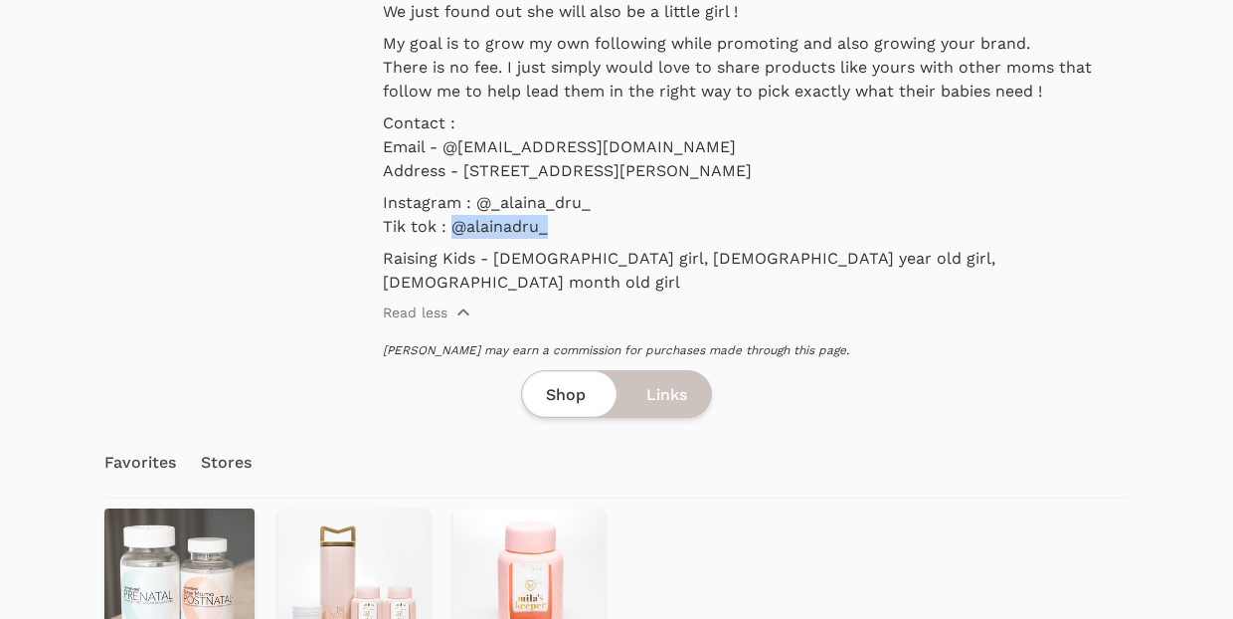
drag, startPoint x: 616, startPoint y: 203, endPoint x: 481, endPoint y: 206, distance: 134.3
click at [481, 206] on p "Instagram : @_alaina_dru_ Tik tok : @alainadru_" at bounding box center [756, 215] width 747 height 48
copy p "@_alaina_dru_"
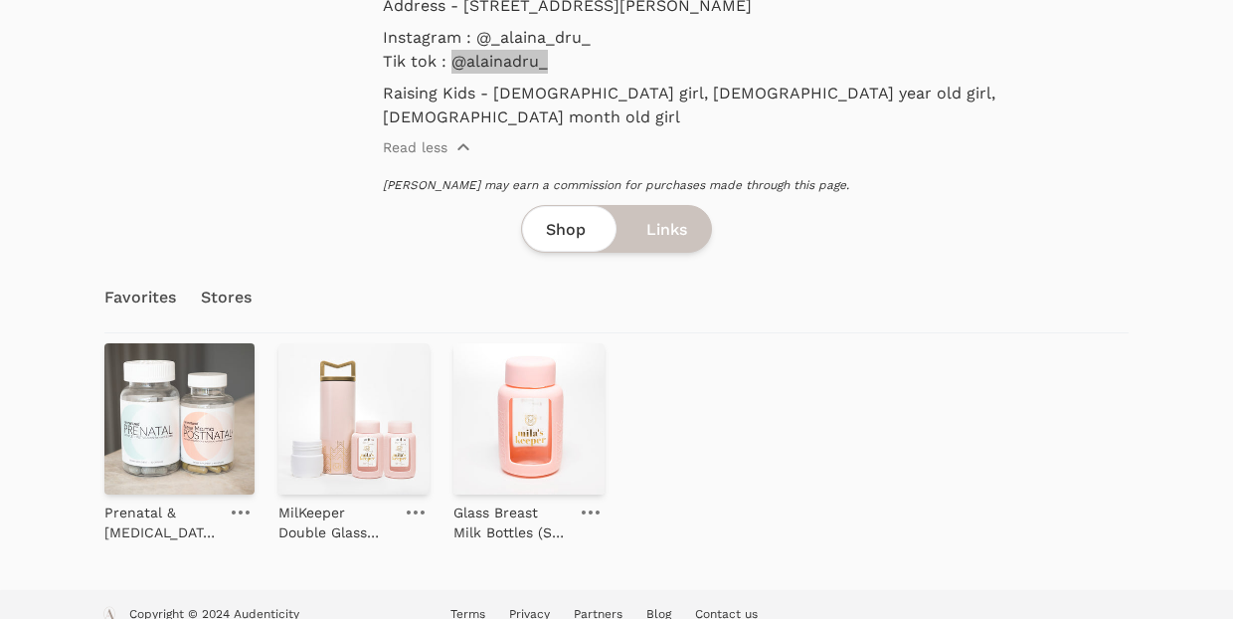
scroll to position [590, 0]
click at [229, 274] on link "Stores" at bounding box center [227, 299] width 52 height 70
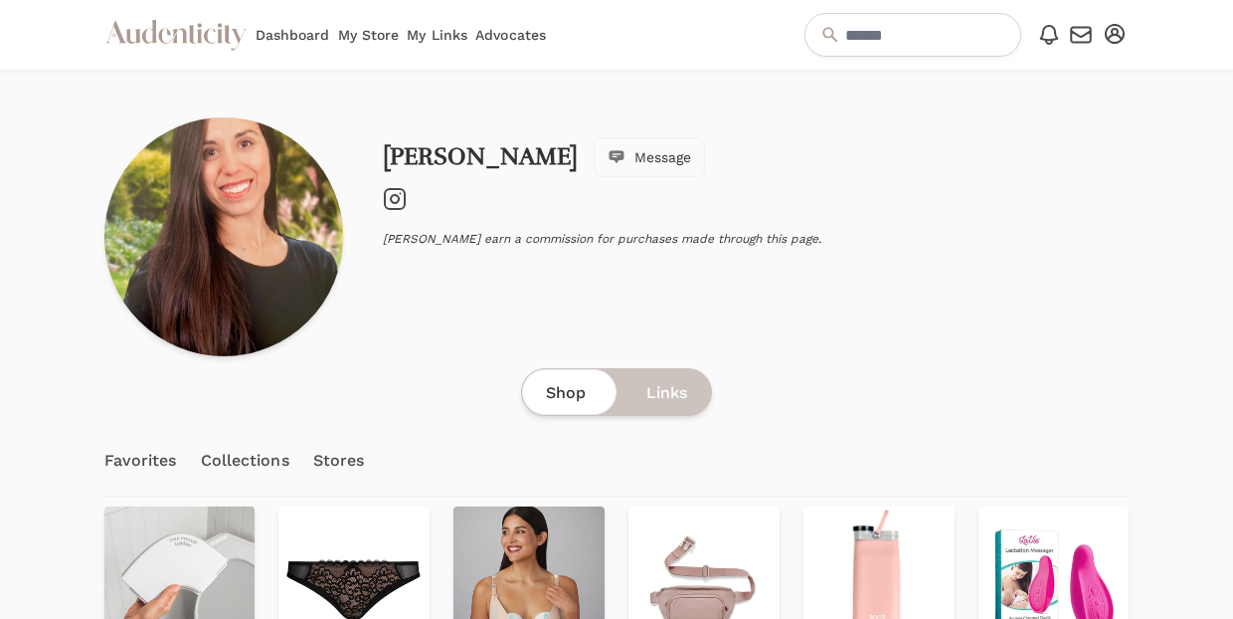
click at [396, 196] on icon at bounding box center [395, 199] width 8 height 8
click at [635, 157] on span "Message" at bounding box center [663, 157] width 57 height 20
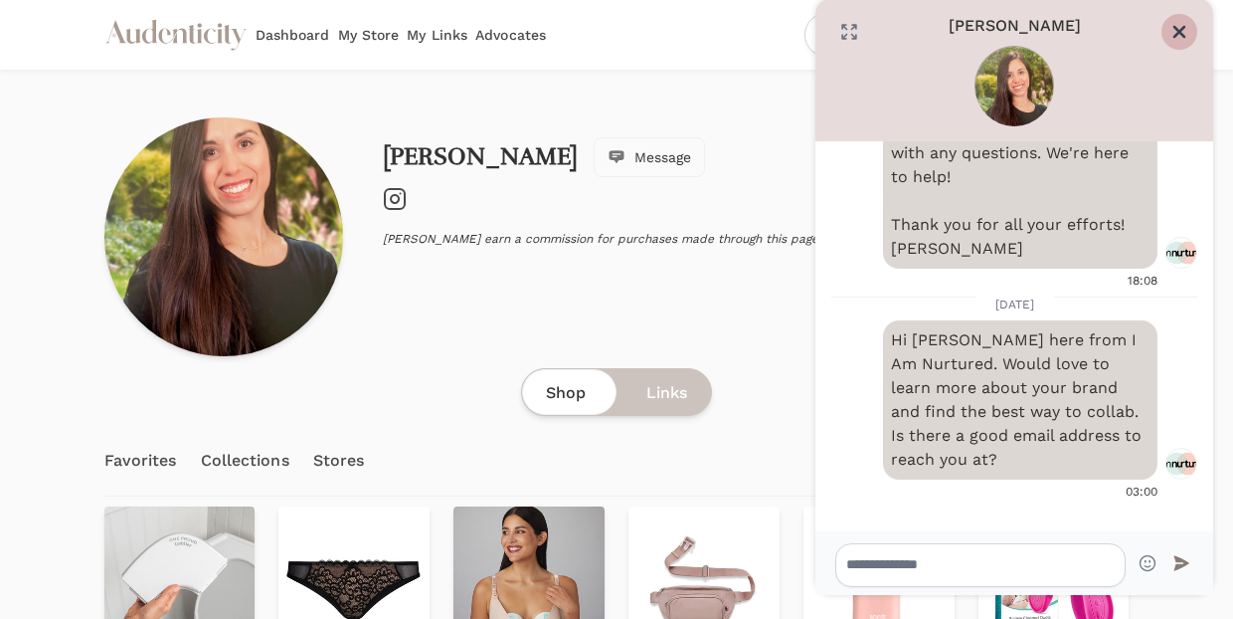
scroll to position [1516, 0]
click at [1180, 34] on icon "Close" at bounding box center [1180, 32] width 20 height 20
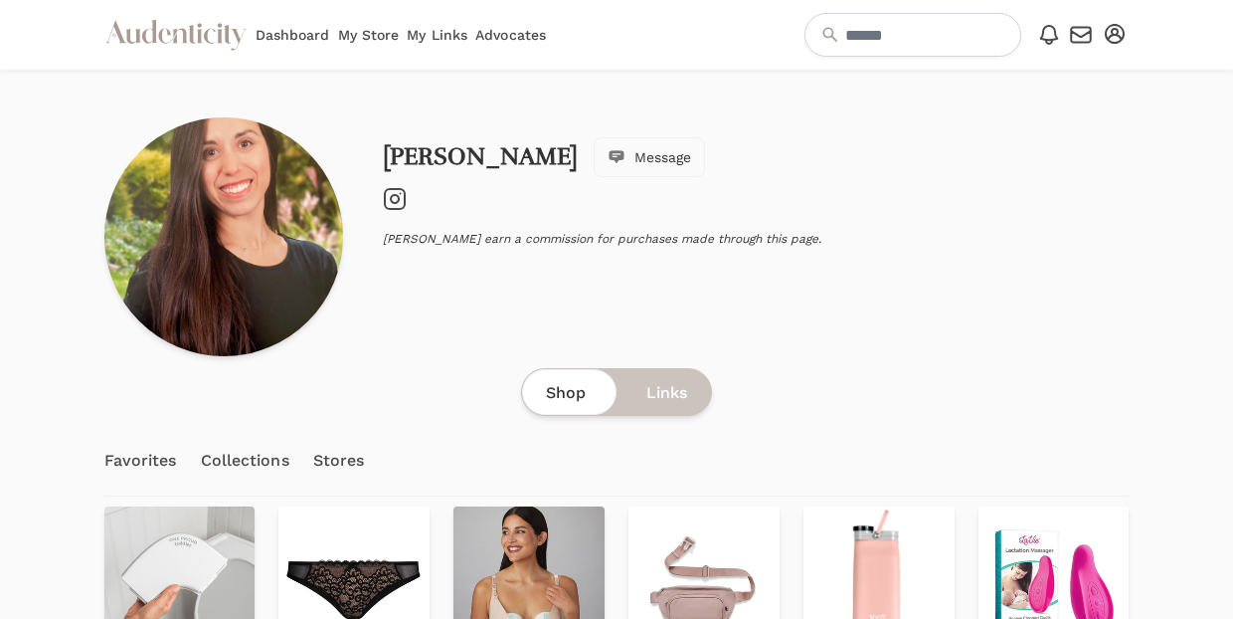
scroll to position [0, 0]
